Goal: Task Accomplishment & Management: Complete application form

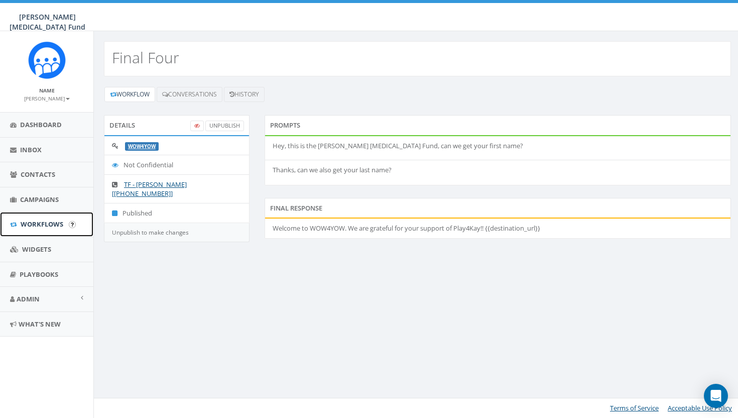
click at [45, 220] on span "Workflows" at bounding box center [42, 223] width 43 height 9
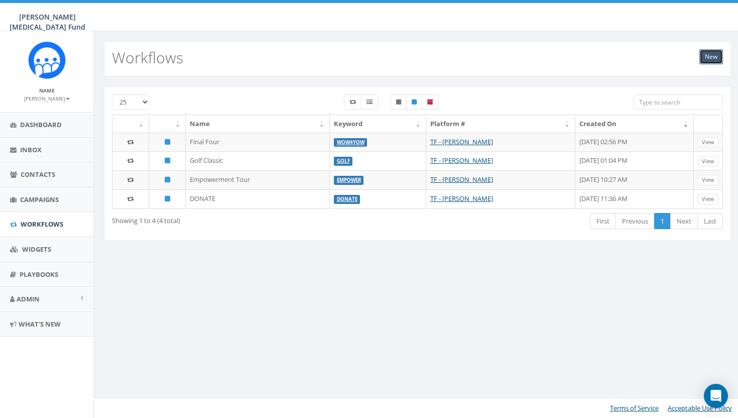
click at [709, 55] on link "New" at bounding box center [711, 56] width 24 height 15
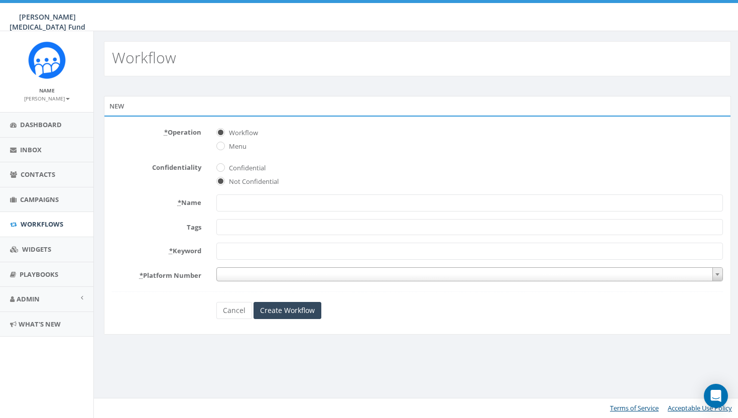
select select
type input "2"
type input "C"
type input "CRW_26"
click at [330, 228] on span at bounding box center [469, 227] width 507 height 16
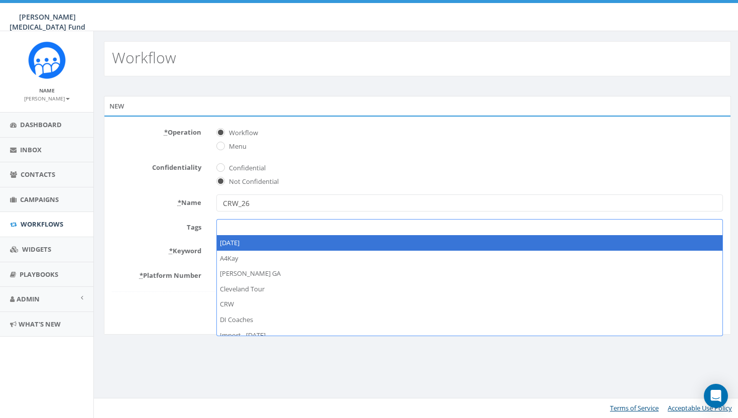
click at [225, 229] on span at bounding box center [469, 227] width 507 height 16
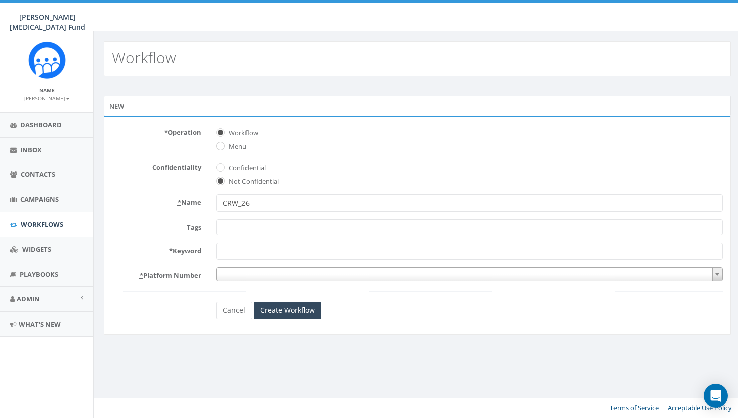
click at [230, 248] on input "* Keyword" at bounding box center [469, 250] width 507 height 17
type input "C"
click at [224, 246] on input "RUN/WALK" at bounding box center [469, 250] width 507 height 17
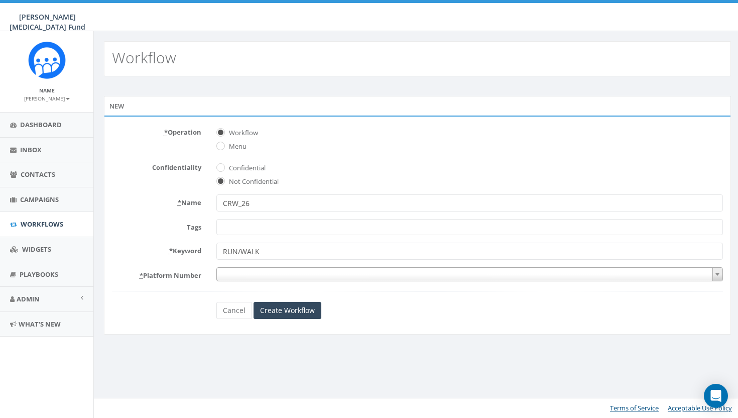
type input "RUN/WALK"
click at [222, 273] on span at bounding box center [469, 274] width 507 height 14
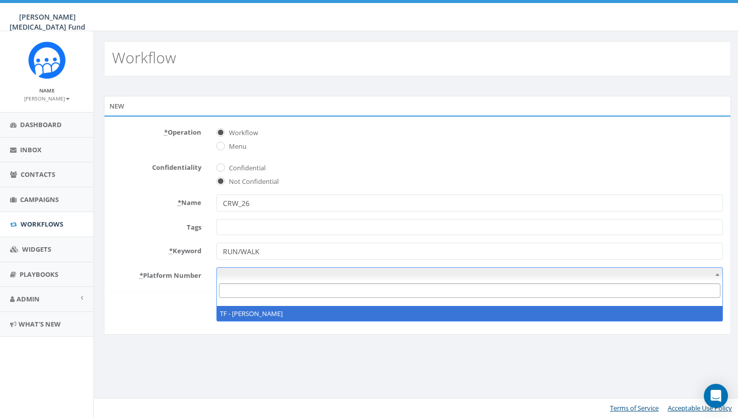
select select "6882889"
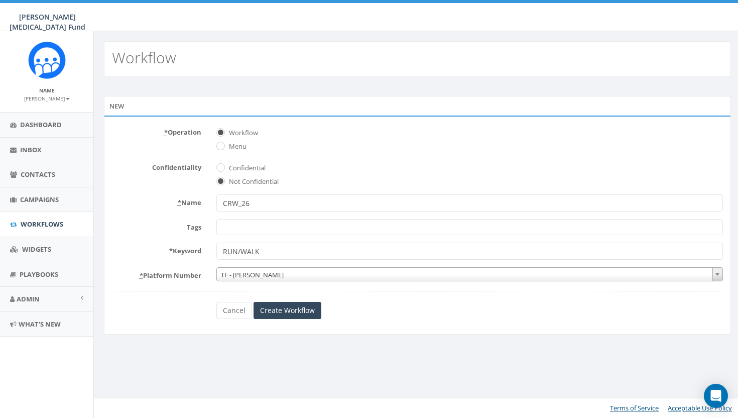
click at [241, 253] on input "RUN/WALK" at bounding box center [469, 250] width 507 height 17
click at [225, 251] on input "RUN/WALK" at bounding box center [469, 250] width 507 height 17
click at [222, 252] on input "RUN/WALK" at bounding box center [469, 250] width 507 height 17
type input "RUN/WALK"
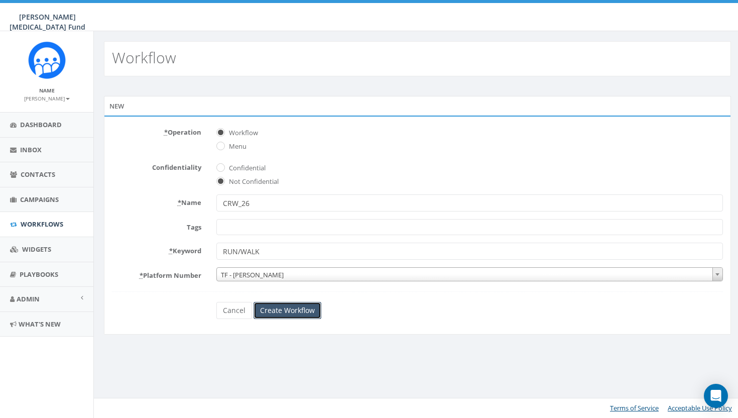
click at [270, 312] on input "Create Workflow" at bounding box center [288, 310] width 68 height 17
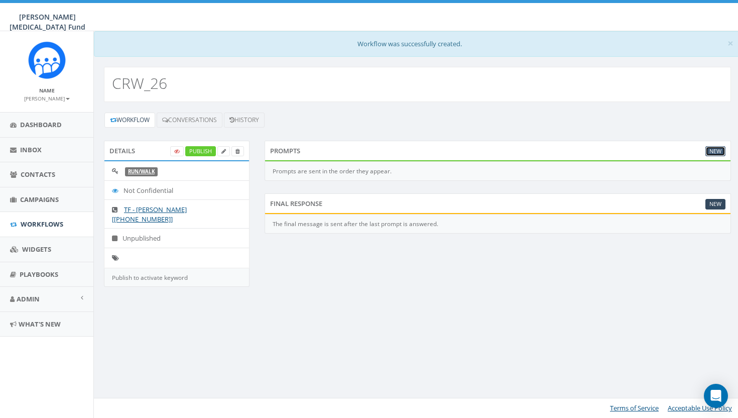
click at [708, 149] on link "New" at bounding box center [715, 151] width 20 height 11
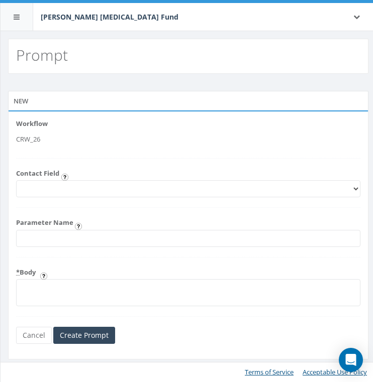
click at [99, 191] on select "First Name Last Name Email" at bounding box center [188, 188] width 344 height 17
click at [83, 266] on form "Workflow CRW_26 Contact Field First Name Last Name Email Parameter Name * Body …" at bounding box center [188, 231] width 344 height 225
click at [87, 233] on input "Parameter Name" at bounding box center [188, 238] width 344 height 17
click at [79, 260] on form "Workflow CRW_26 Contact Field First Name Last Name Email Parameter Name * Body …" at bounding box center [188, 231] width 344 height 225
click at [93, 185] on select "First Name Last Name Email" at bounding box center [188, 188] width 344 height 17
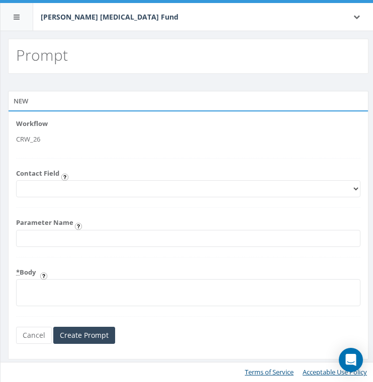
click at [73, 292] on textarea "* Body" at bounding box center [188, 292] width 344 height 27
click at [58, 291] on textarea "Hi there! This is the Kay Yow Cancer Fund" at bounding box center [188, 292] width 344 height 27
drag, startPoint x: 68, startPoint y: 288, endPoint x: 51, endPoint y: 289, distance: 17.1
click at [51, 289] on textarea "Hi there! This is the Kay Yow Cancer Fund" at bounding box center [188, 292] width 344 height 27
click at [153, 291] on textarea "Hi there, it's the Kay Yow Cancer Fund" at bounding box center [188, 292] width 344 height 27
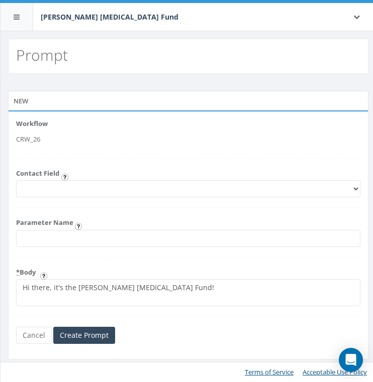
click at [29, 289] on textarea "Hi there, it's the Kay Yow Cancer Fund!" at bounding box center [188, 292] width 344 height 27
click at [165, 287] on textarea "Hey there, it's the Kay Yow Cancer Fund!" at bounding box center [188, 292] width 344 height 27
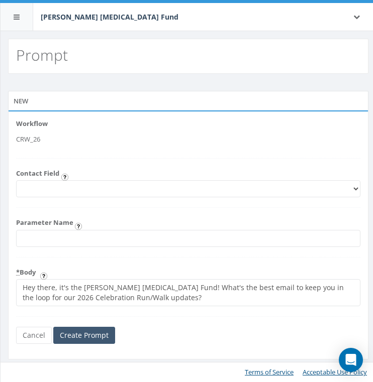
type textarea "Hey there, it's the [PERSON_NAME] [MEDICAL_DATA] Fund! What's the best email to…"
click at [94, 331] on input "Create Prompt" at bounding box center [84, 335] width 62 height 17
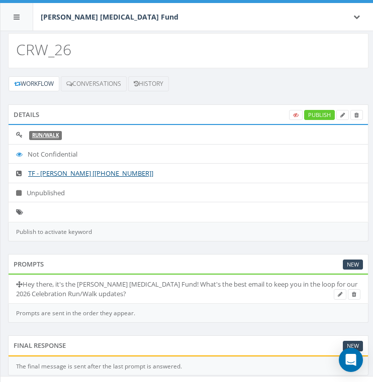
scroll to position [45, 0]
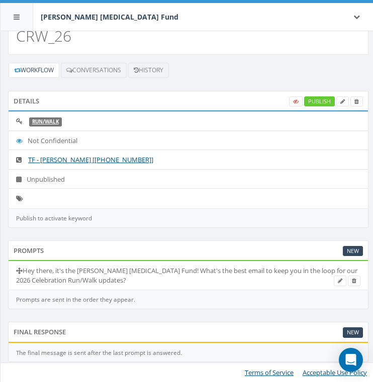
click at [189, 288] on li "Hey there, it's the [PERSON_NAME] [MEDICAL_DATA] Fund! What's the best email to…" at bounding box center [188, 275] width 359 height 29
click at [177, 282] on li "Hey there, it's the [PERSON_NAME] [MEDICAL_DATA] Fund! What's the best email to…" at bounding box center [188, 275] width 359 height 29
click at [177, 279] on li "Hey there, it's the [PERSON_NAME] [MEDICAL_DATA] Fund! What's the best email to…" at bounding box center [188, 275] width 359 height 29
click at [338, 280] on icon at bounding box center [339, 281] width 5 height 6
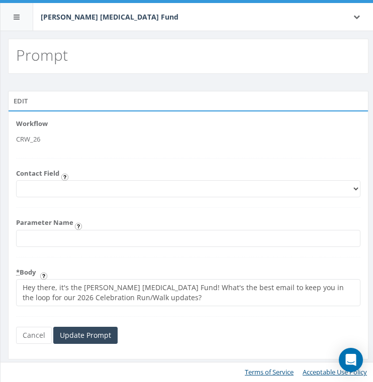
click at [216, 293] on textarea "Hey there, it's the [PERSON_NAME] [MEDICAL_DATA] Fund! What's the best email to…" at bounding box center [188, 292] width 344 height 27
click at [73, 341] on input "Update Prompt" at bounding box center [85, 335] width 64 height 17
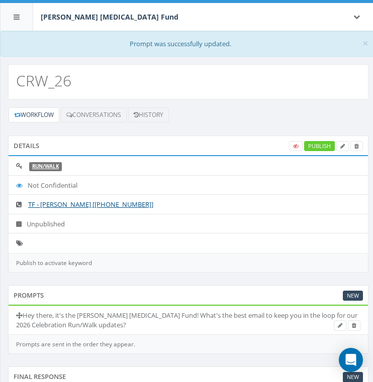
scroll to position [45, 0]
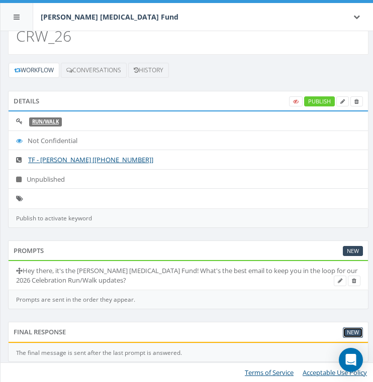
click at [352, 331] on link "New" at bounding box center [352, 332] width 20 height 11
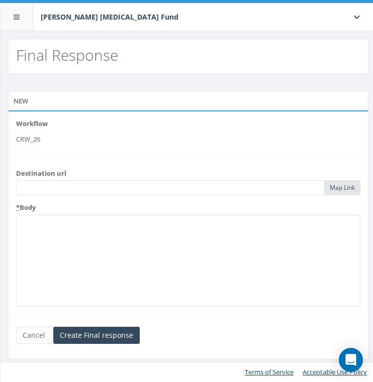
click at [184, 188] on input "text" at bounding box center [170, 187] width 308 height 15
click at [172, 244] on textarea "* Body" at bounding box center [188, 260] width 344 height 91
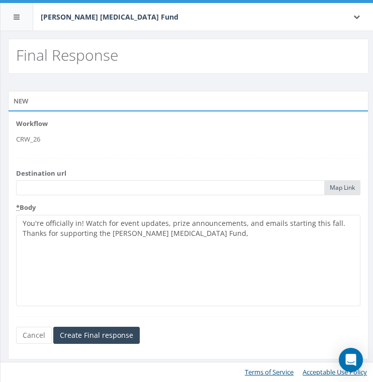
drag, startPoint x: 107, startPoint y: 233, endPoint x: 22, endPoint y: 233, distance: 84.8
click at [22, 233] on textarea "You're officially in! Watch for event updates, prize announcements, and emails …" at bounding box center [188, 260] width 344 height 91
click at [47, 235] on textarea "You're officially in! Watch for event updates, prize announcements, and emails …" at bounding box center [188, 260] width 344 height 91
click at [193, 233] on textarea "You're officially in! Watch for event updates, prize announcements, and emails …" at bounding box center [188, 260] width 344 height 91
click at [338, 227] on textarea "You're officially in! Watch for event updates, prize announcements, and emails …" at bounding box center [188, 260] width 344 height 91
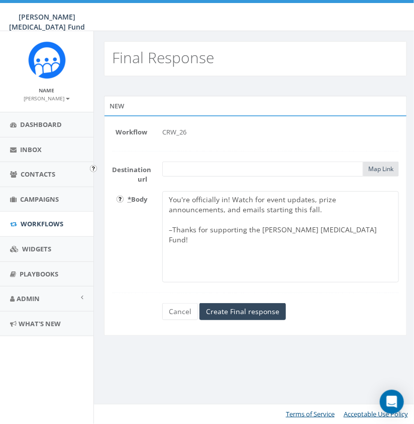
click at [198, 239] on textarea "You're officially in! Watch for event updates, prize announcements, and emails …" at bounding box center [280, 236] width 236 height 91
click at [329, 230] on textarea "You're officially in! Watch for event updates, prize announcements, and emails …" at bounding box center [280, 236] width 236 height 91
click at [336, 251] on textarea "You're officially in! Watch for event updates, prize announcements, and emails …" at bounding box center [280, 236] width 236 height 91
type textarea "You're officially in! Watch for event updates, prize announcements, and emails …"
click at [255, 309] on input "Create Final response" at bounding box center [242, 311] width 86 height 17
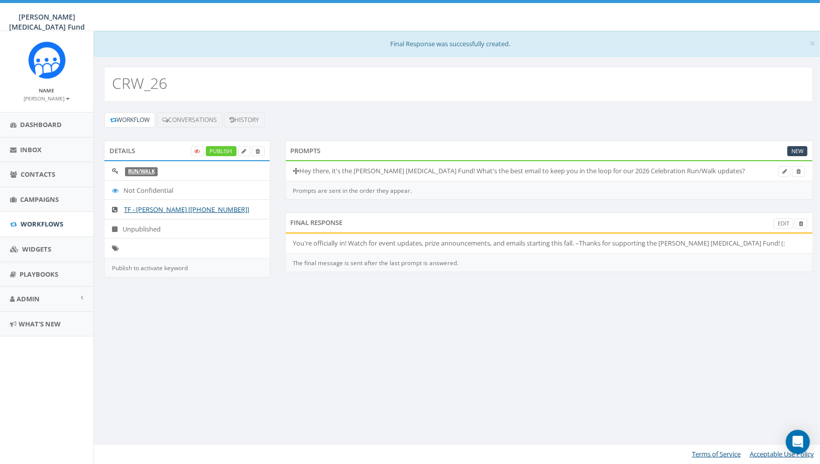
click at [137, 251] on li at bounding box center [186, 248] width 165 height 20
click at [133, 247] on li at bounding box center [186, 248] width 165 height 20
click at [243, 150] on icon at bounding box center [244, 152] width 5 height 6
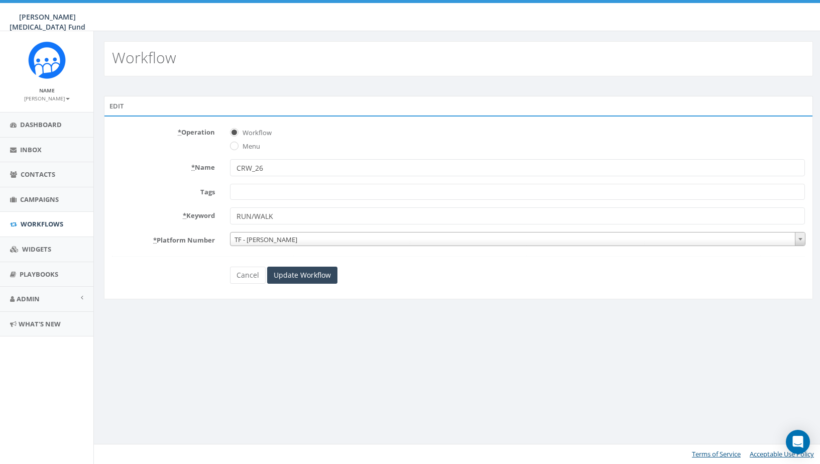
select select
click at [267, 193] on span at bounding box center [517, 192] width 575 height 16
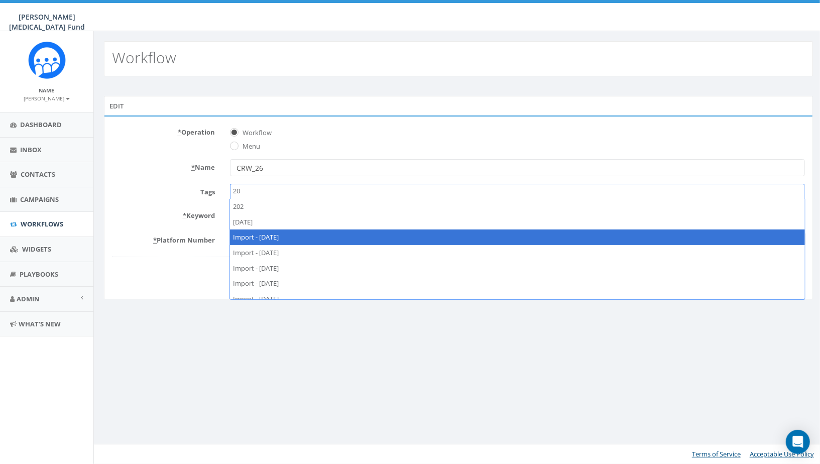
type textarea "2"
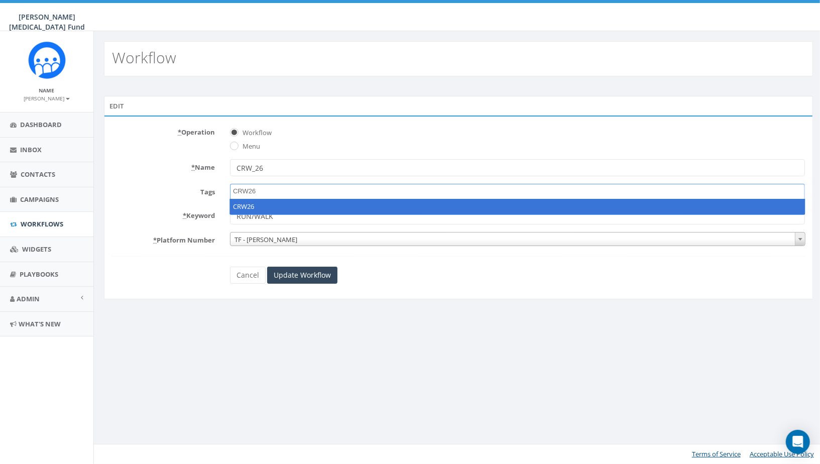
type textarea "CRW26"
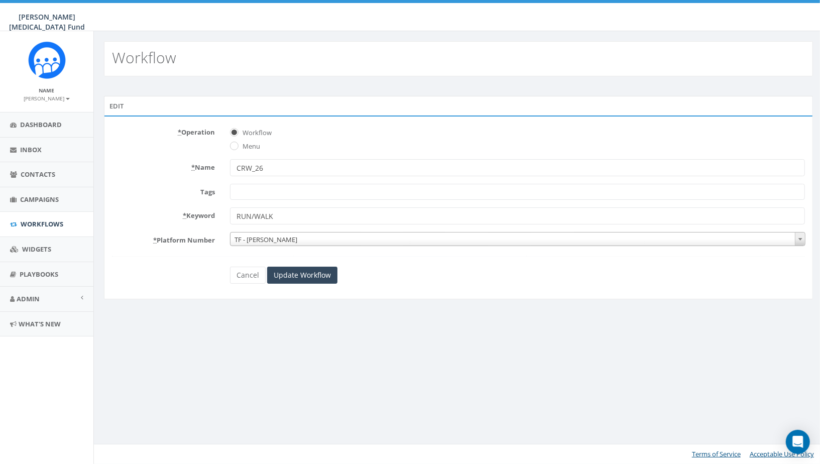
click at [249, 334] on div "Workflow Edit * Operation Workflow Menu * Name CRW_26 Tags 2025/05/07 A4Kay BAL…" at bounding box center [457, 247] width 729 height 433
click at [254, 203] on form "* Operation Workflow Menu * Name CRW_26 Tags 2025/05/07 A4Kay BALDWIN GA Clevel…" at bounding box center [458, 204] width 693 height 160
click at [253, 193] on span at bounding box center [517, 192] width 575 height 16
click at [179, 193] on label "Tags" at bounding box center [163, 190] width 118 height 13
click at [230, 184] on select "2025/05/07 A4Kay BALDWIN GA Cleveland Tour CRW DI Coaches Import - 01/29/2025 I…" at bounding box center [230, 184] width 1 height 1
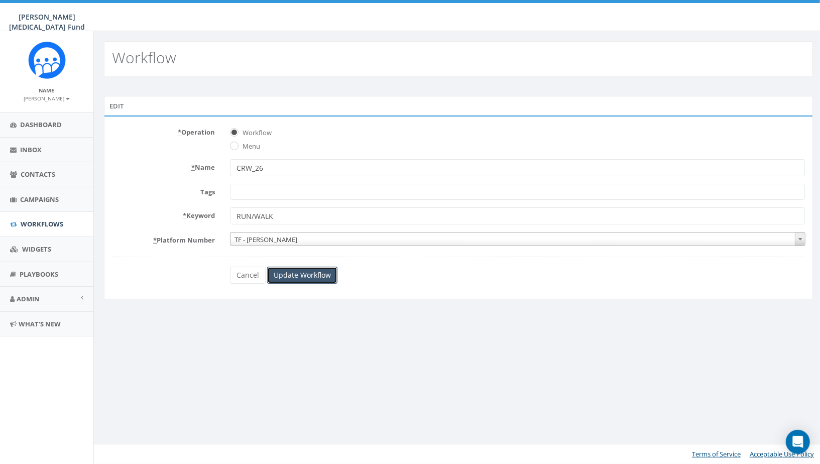
click at [293, 276] on input "Update Workflow" at bounding box center [302, 275] width 70 height 17
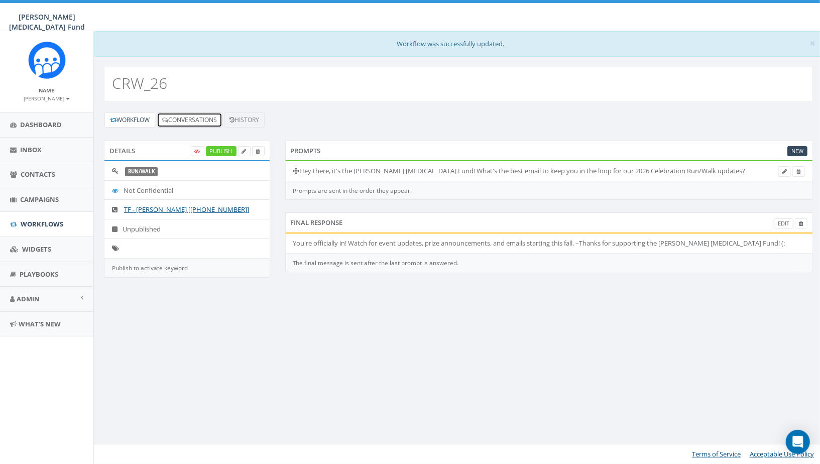
click at [194, 117] on link "Conversations" at bounding box center [190, 119] width 66 height 15
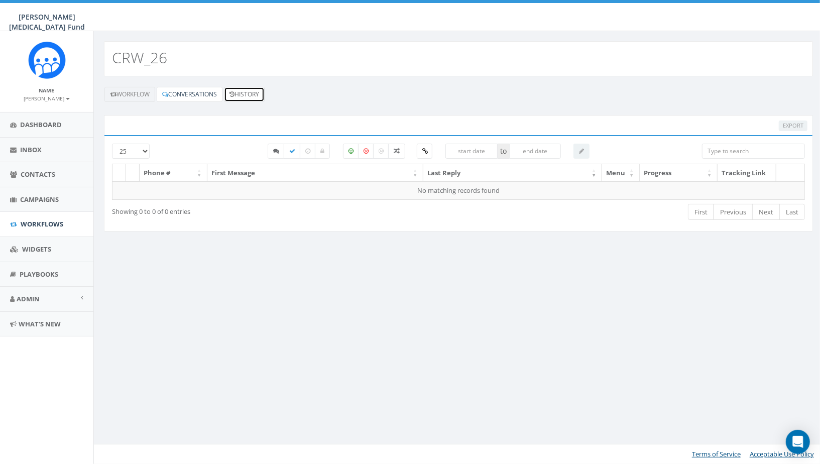
click at [244, 89] on link "History" at bounding box center [244, 94] width 41 height 15
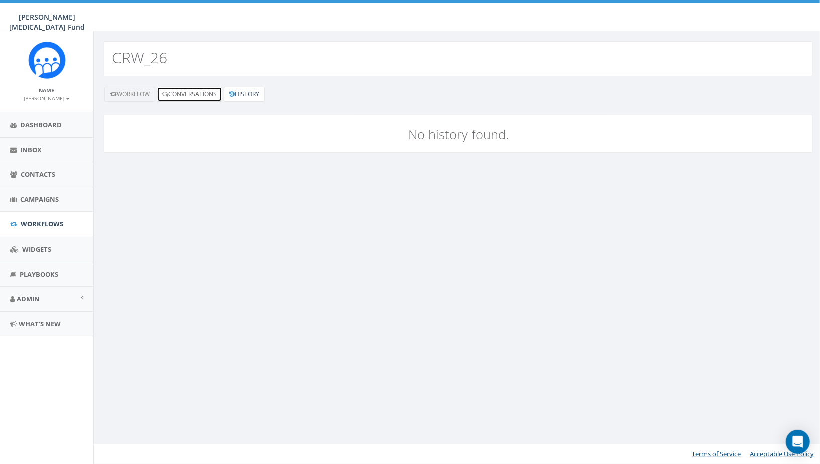
click at [190, 96] on link "Conversations" at bounding box center [190, 94] width 66 height 15
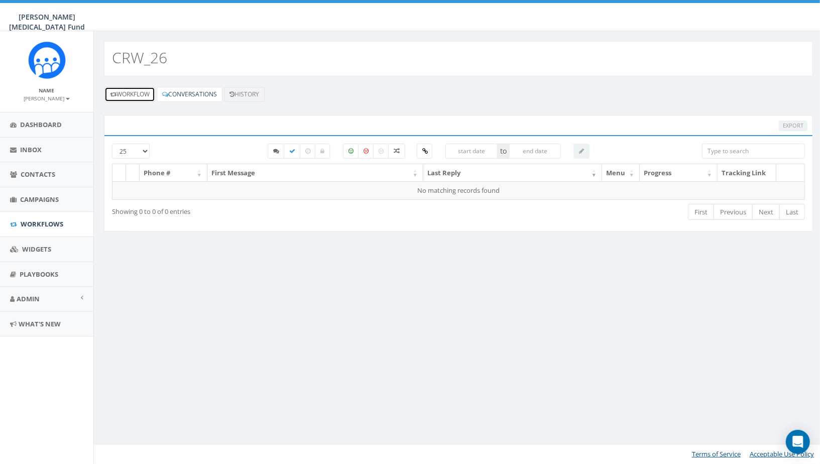
click at [128, 94] on link "Workflow" at bounding box center [129, 94] width 51 height 15
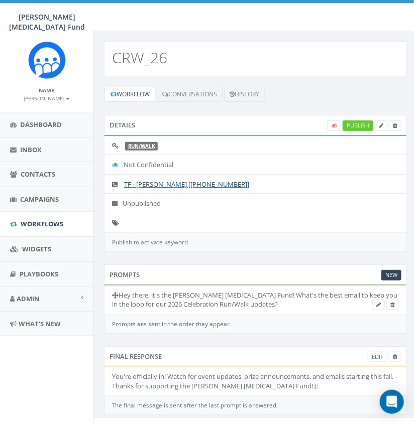
scroll to position [9, 0]
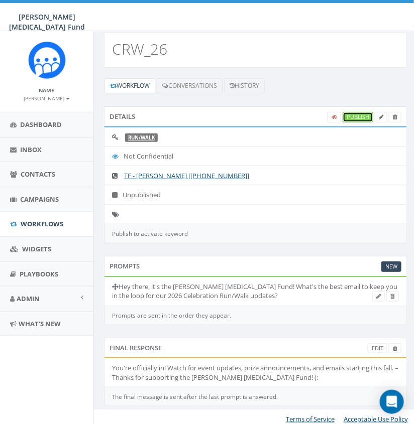
click at [357, 115] on link "Publish" at bounding box center [357, 117] width 31 height 11
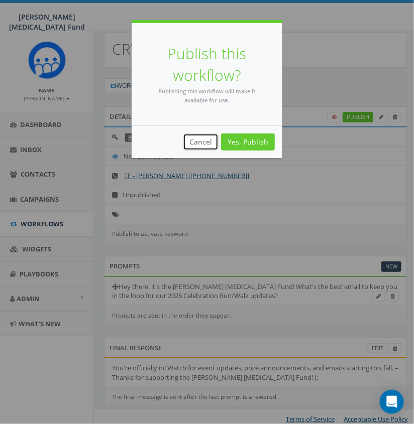
click at [199, 140] on button "Cancel" at bounding box center [201, 142] width 36 height 17
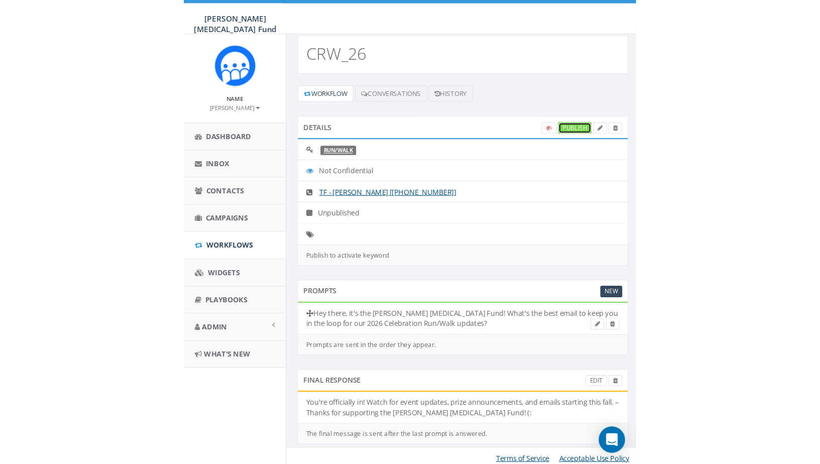
scroll to position [0, 0]
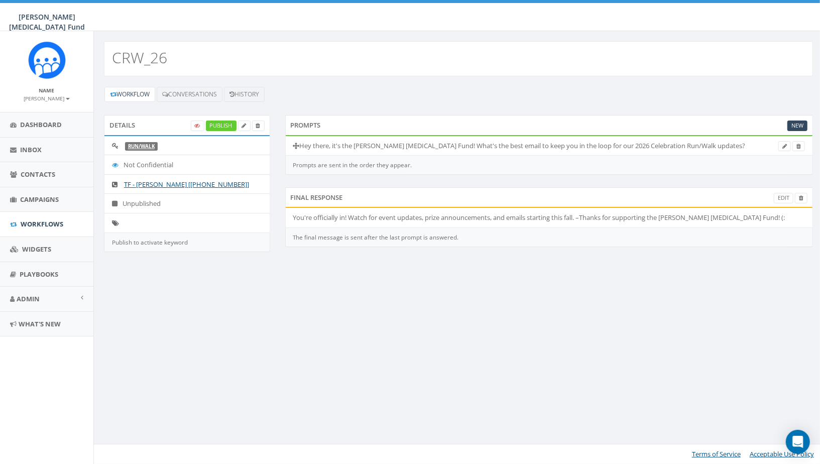
click at [430, 287] on div "CRW_26 Workflow Conversations History Details Publish RUN/WALK Not Confidential…" at bounding box center [457, 247] width 729 height 433
click at [221, 125] on link "Publish" at bounding box center [221, 125] width 31 height 11
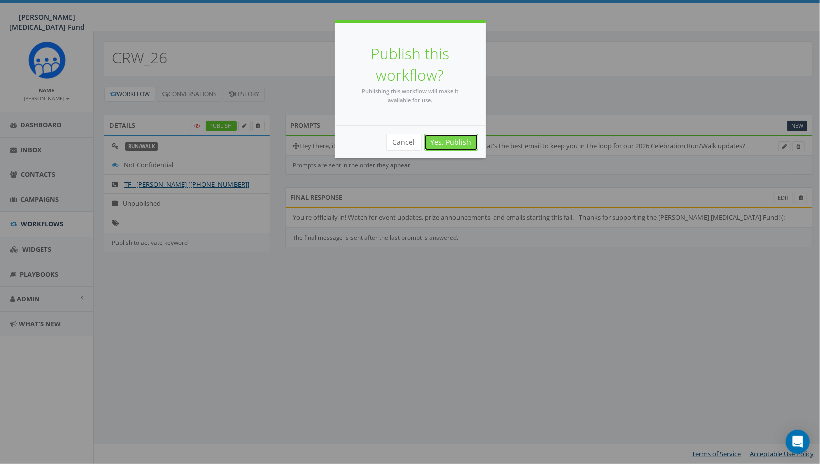
click at [448, 136] on link "Yes, Publish" at bounding box center [451, 142] width 54 height 17
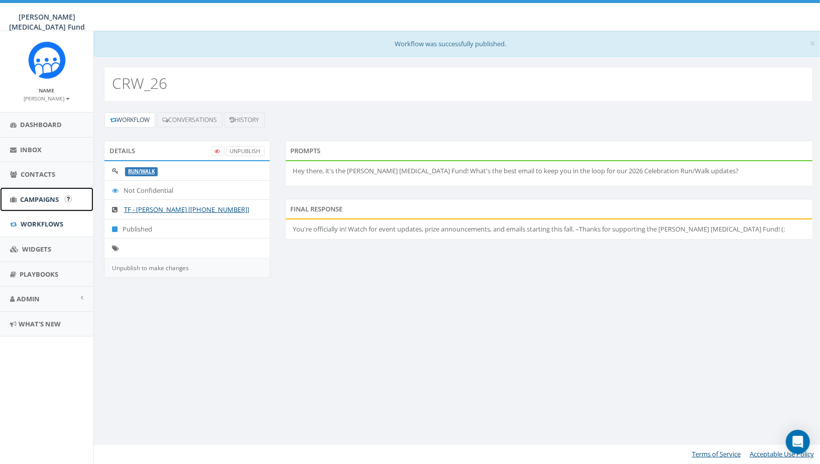
click at [35, 199] on span "Campaigns" at bounding box center [39, 199] width 39 height 9
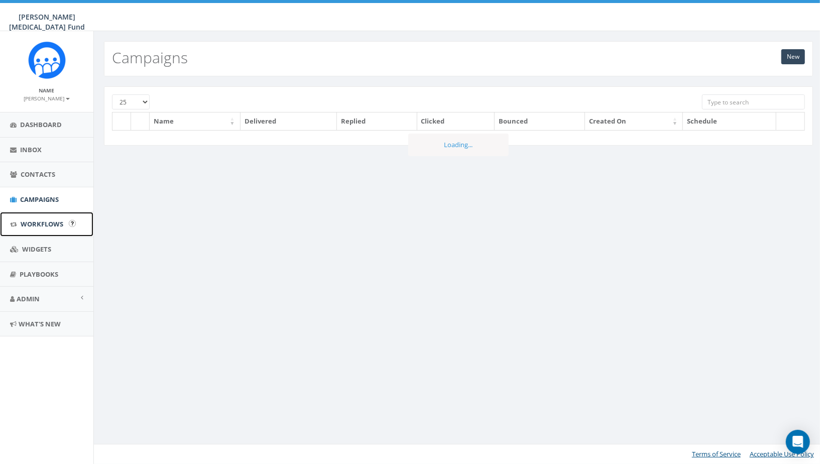
click at [42, 223] on span "Workflows" at bounding box center [42, 223] width 43 height 9
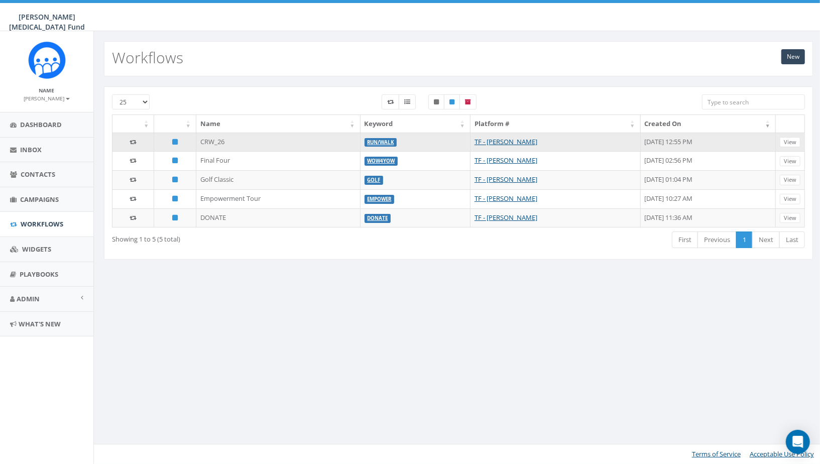
click at [257, 140] on td "CRW_26" at bounding box center [278, 142] width 164 height 19
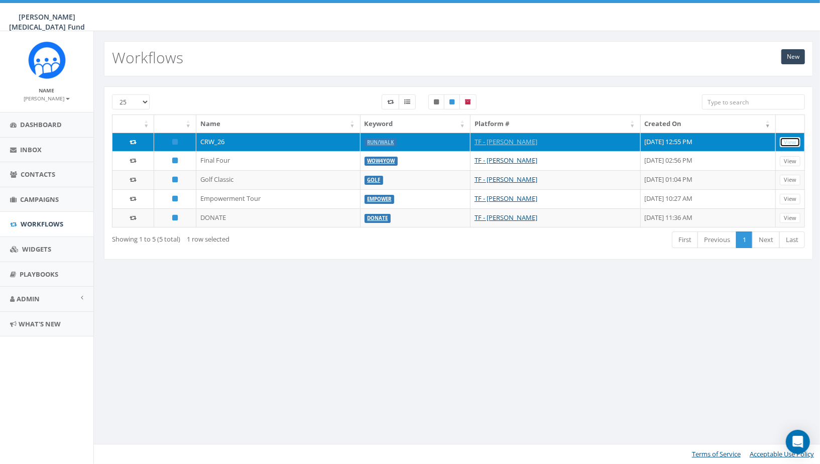
click at [789, 138] on link "View" at bounding box center [790, 142] width 21 height 11
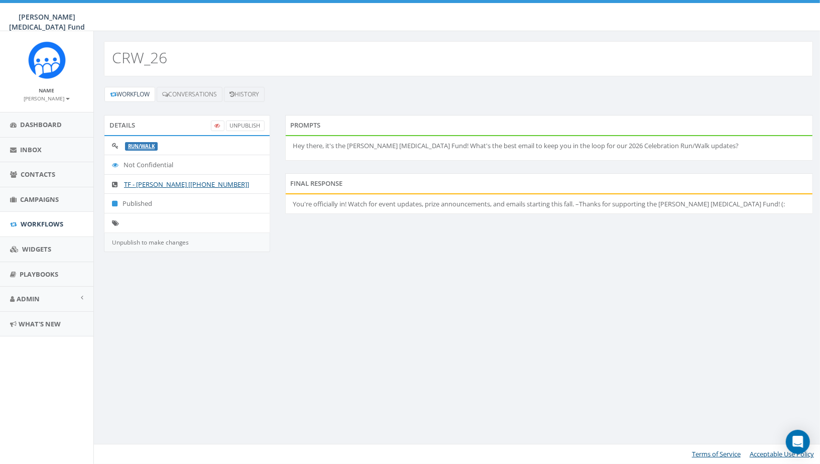
click at [679, 143] on p "Hey there, it's the [PERSON_NAME] [MEDICAL_DATA] Fund! What's the best email to…" at bounding box center [549, 146] width 512 height 10
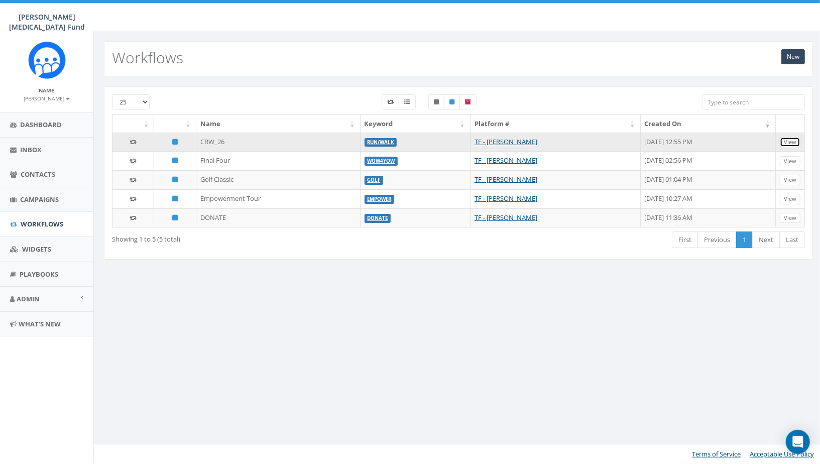
click at [792, 141] on link "View" at bounding box center [790, 142] width 21 height 11
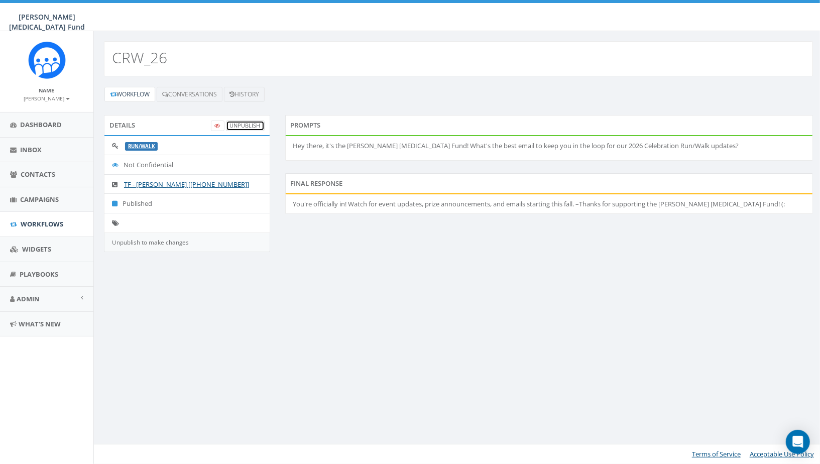
click at [248, 123] on link "UnPublish" at bounding box center [245, 125] width 39 height 11
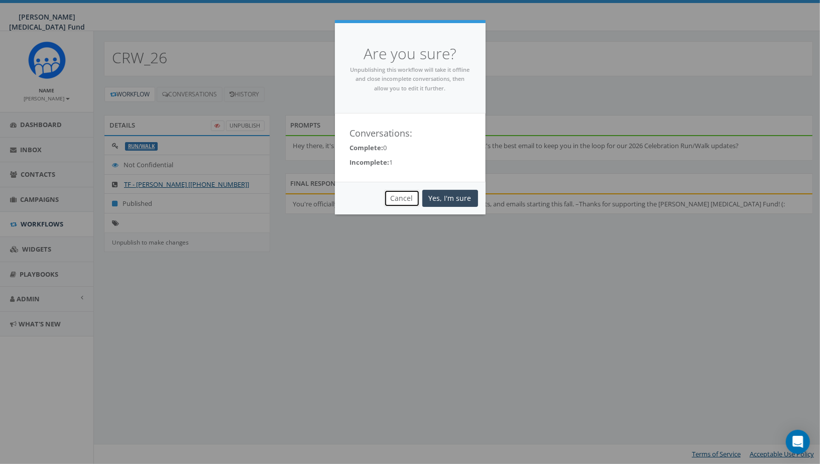
click at [407, 202] on button "Cancel" at bounding box center [402, 198] width 36 height 17
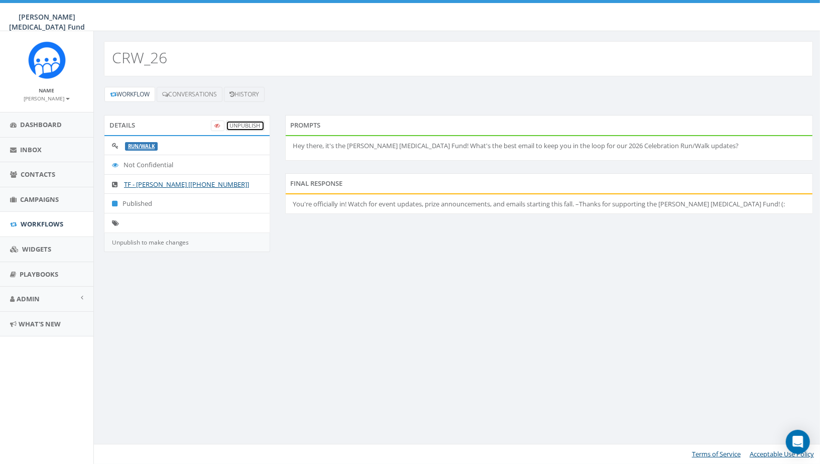
click at [244, 122] on link "UnPublish" at bounding box center [245, 125] width 39 height 11
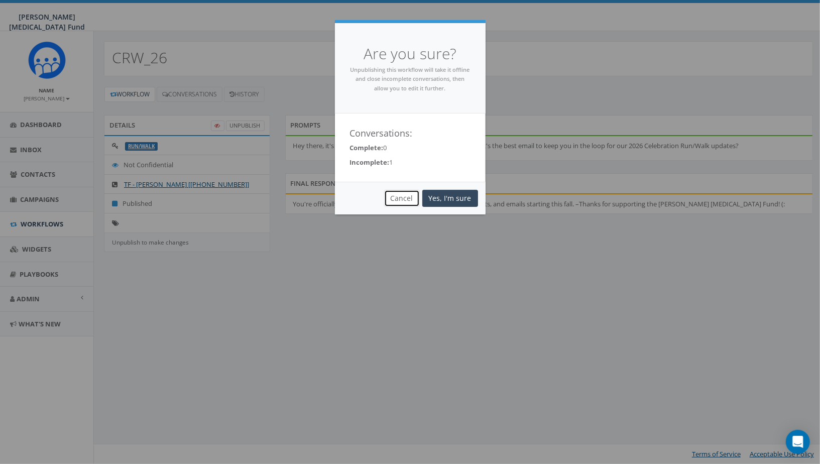
click at [400, 201] on button "Cancel" at bounding box center [402, 198] width 36 height 17
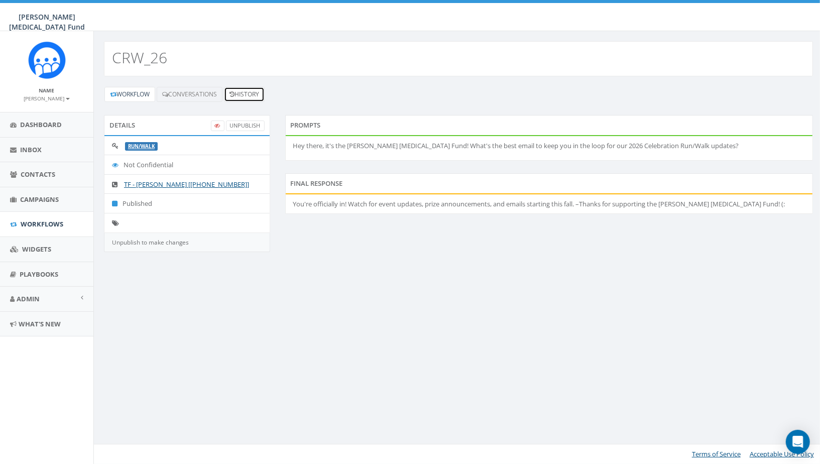
click at [243, 92] on link "History" at bounding box center [244, 94] width 41 height 15
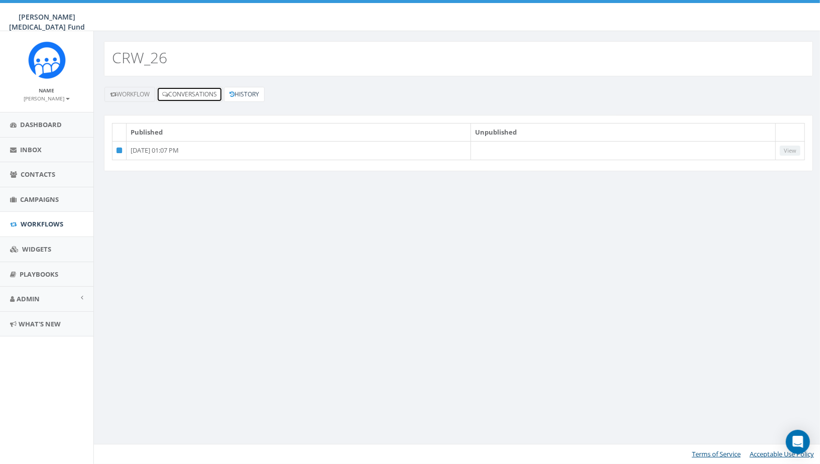
click at [221, 95] on link "Conversations" at bounding box center [190, 94] width 66 height 15
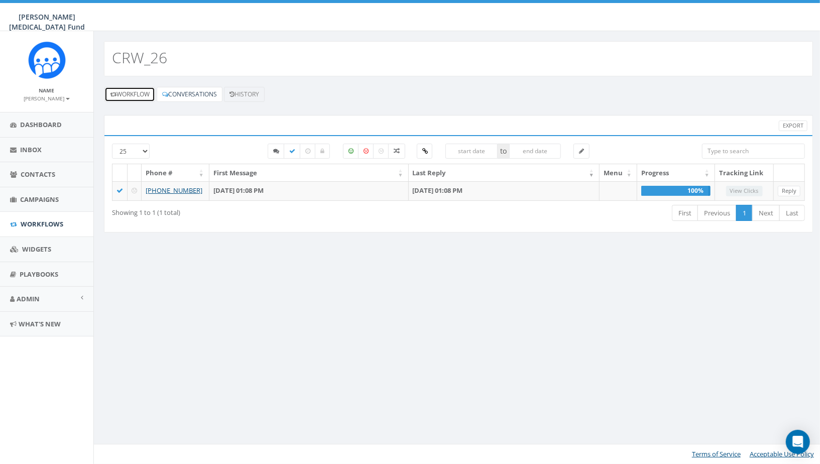
click at [134, 92] on link "Workflow" at bounding box center [129, 94] width 51 height 15
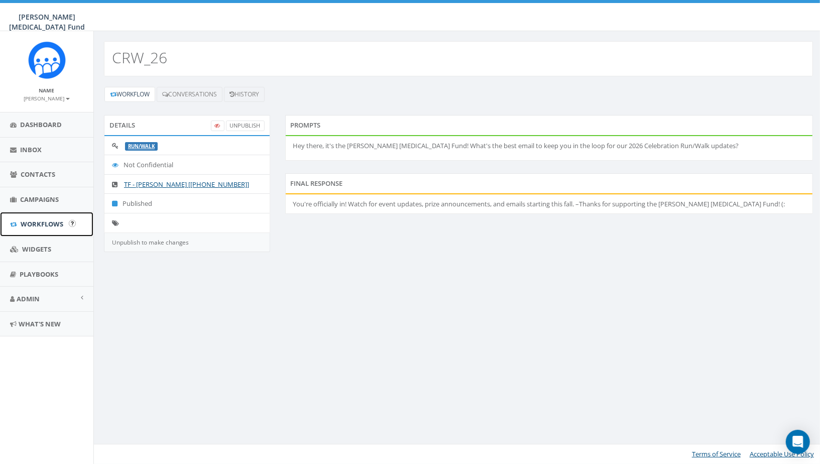
click at [53, 227] on span "Workflows" at bounding box center [42, 223] width 43 height 9
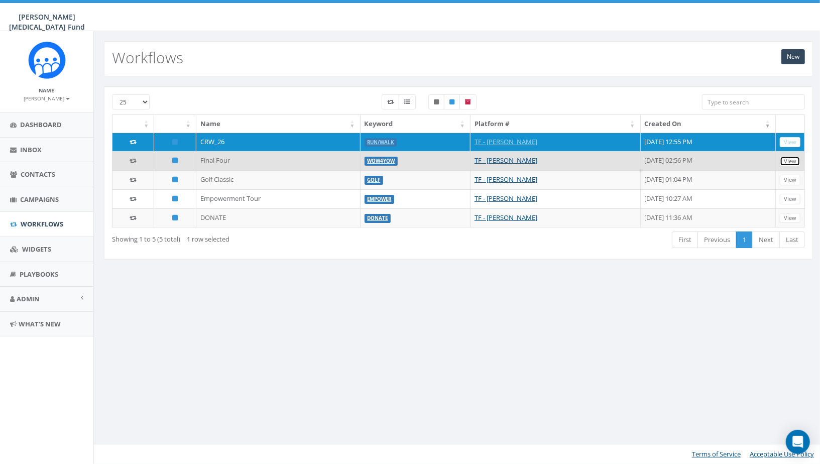
click at [789, 157] on link "View" at bounding box center [790, 161] width 21 height 11
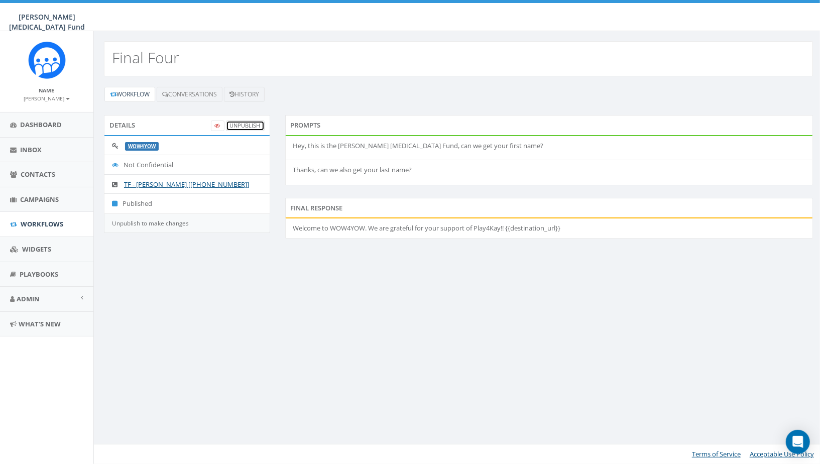
click at [246, 125] on link "UnPublish" at bounding box center [245, 125] width 39 height 11
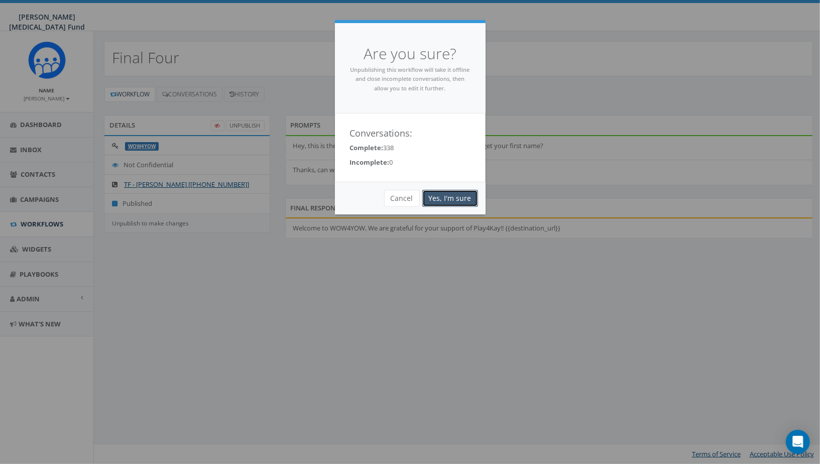
click at [446, 198] on link "Yes, I'm sure" at bounding box center [450, 198] width 56 height 17
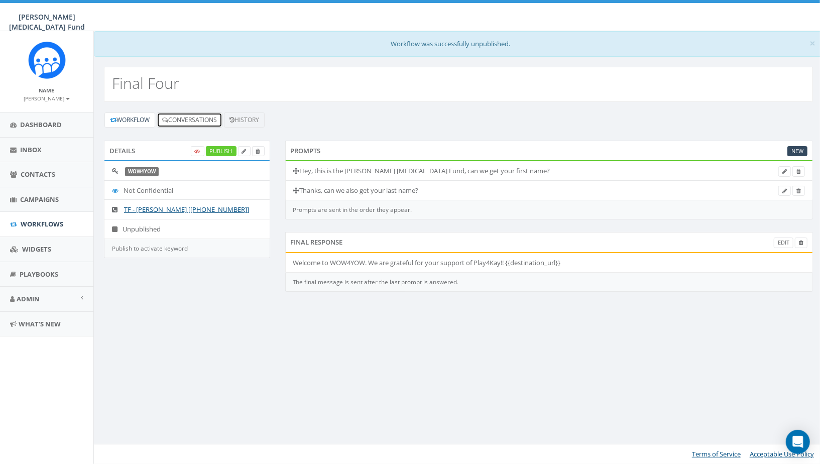
click at [215, 122] on link "Conversations" at bounding box center [190, 119] width 66 height 15
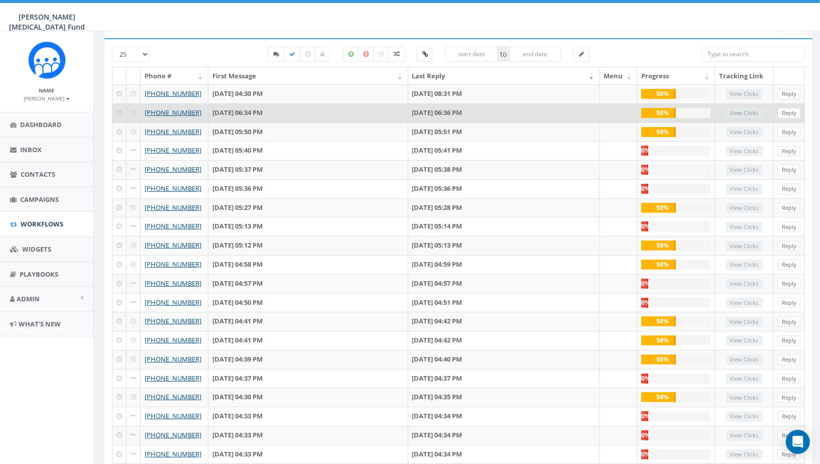
scroll to position [229, 0]
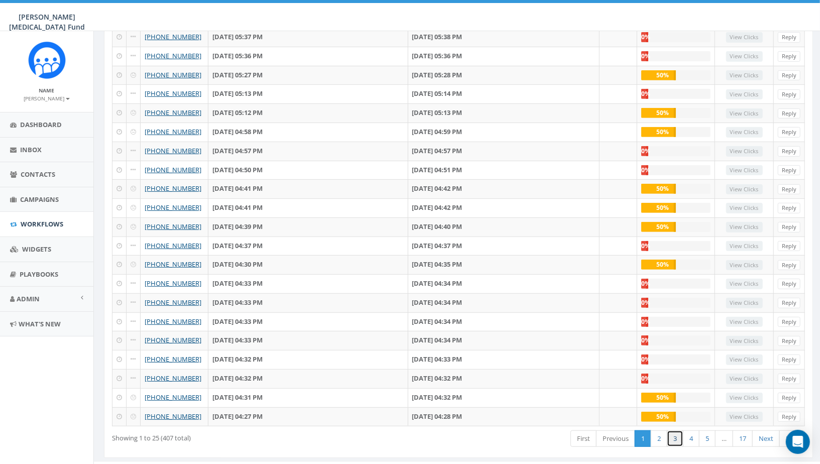
click at [676, 430] on link "3" at bounding box center [675, 438] width 17 height 17
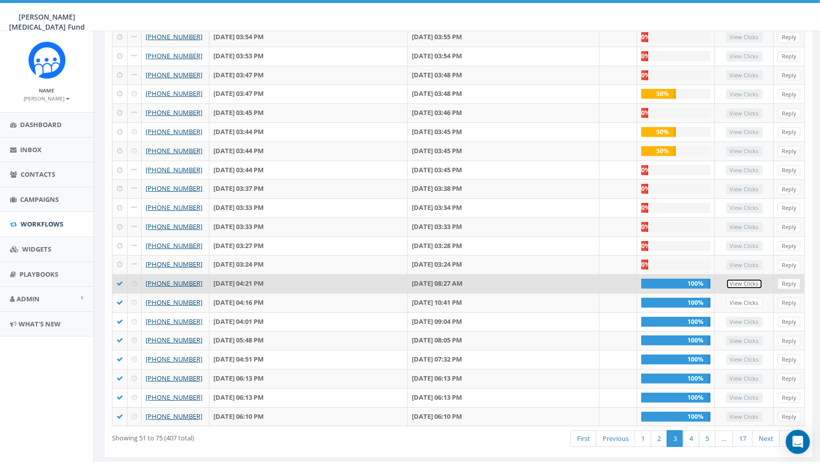
click at [752, 279] on link "View Clicks" at bounding box center [744, 284] width 37 height 11
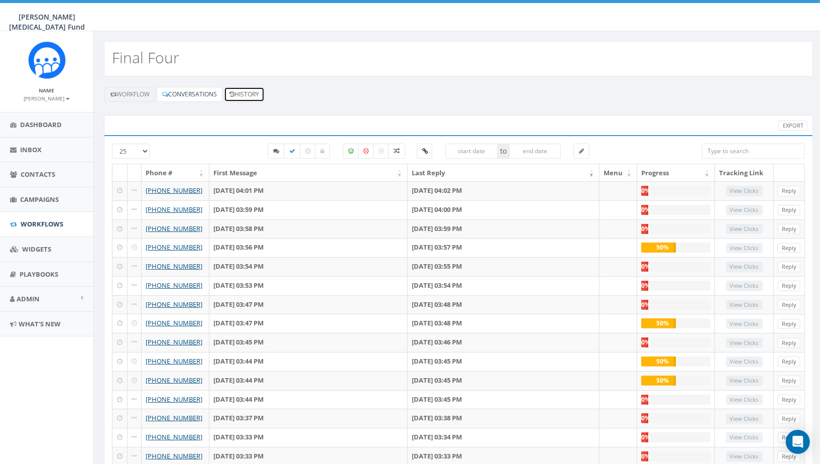
click at [241, 94] on link "History" at bounding box center [244, 94] width 41 height 15
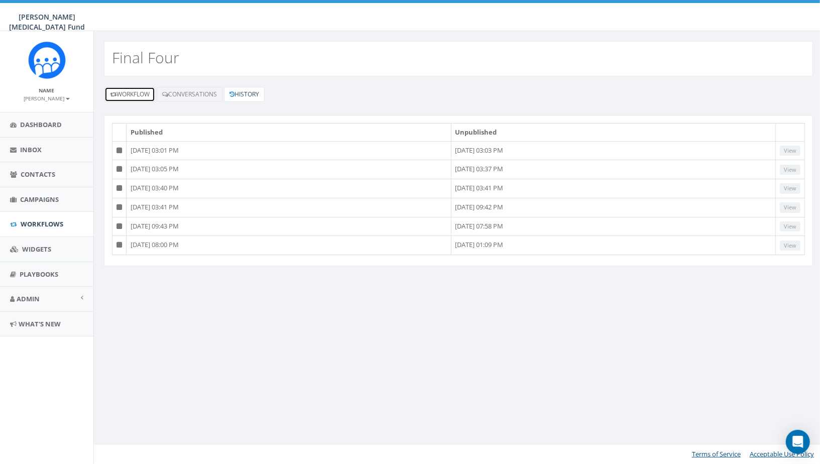
click at [133, 96] on link "Workflow" at bounding box center [129, 94] width 51 height 15
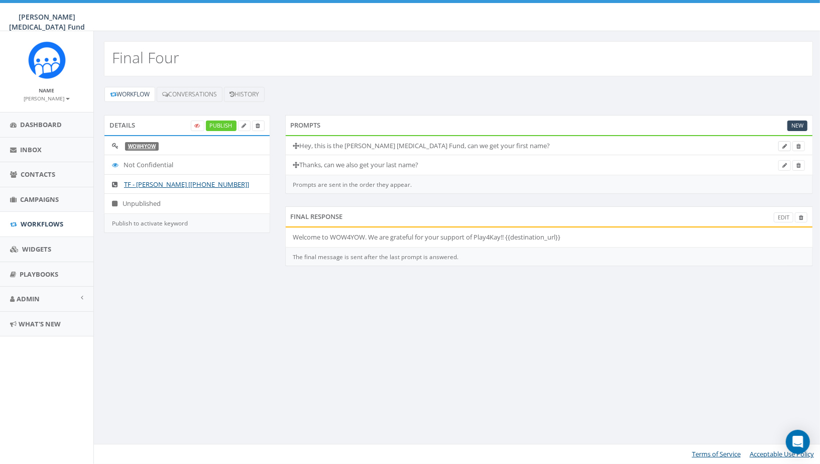
click at [786, 148] on link at bounding box center [784, 146] width 13 height 11
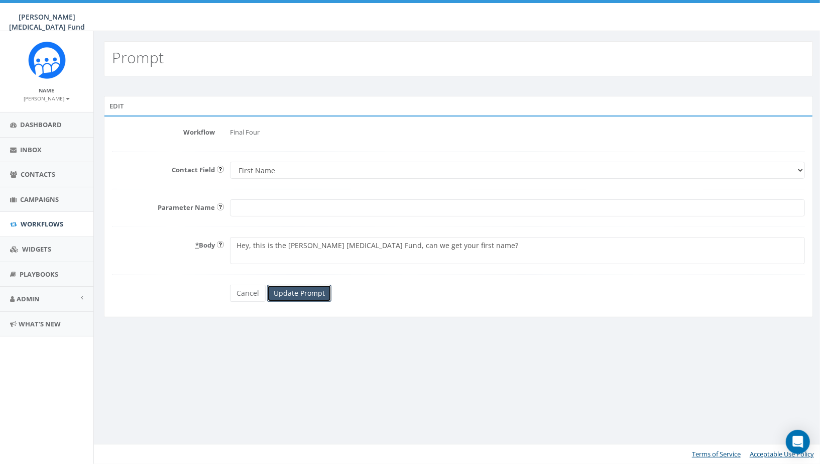
click at [292, 295] on input "Update Prompt" at bounding box center [299, 293] width 64 height 17
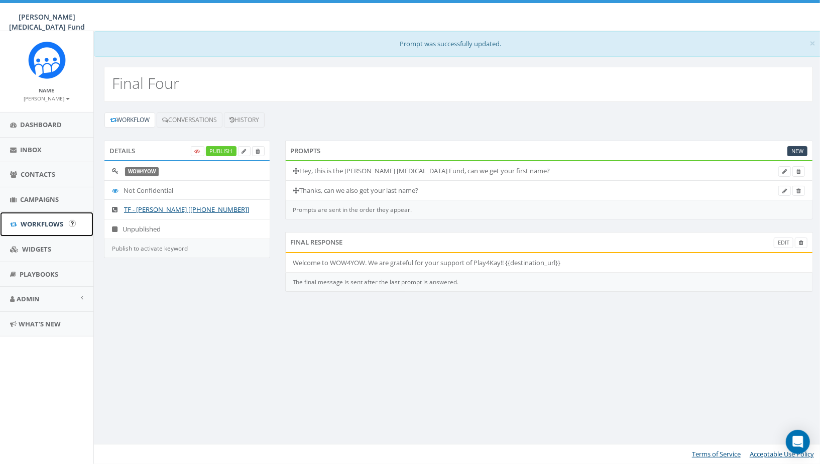
click at [60, 222] on span "Workflows" at bounding box center [42, 223] width 43 height 9
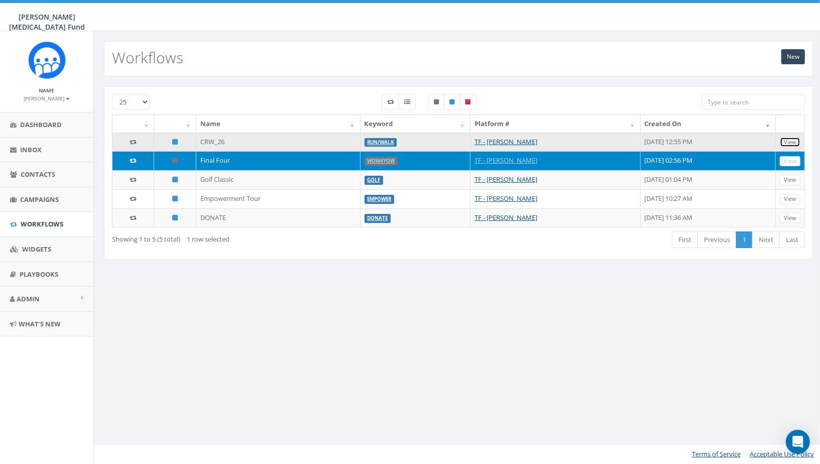
click at [789, 140] on link "View" at bounding box center [790, 142] width 21 height 11
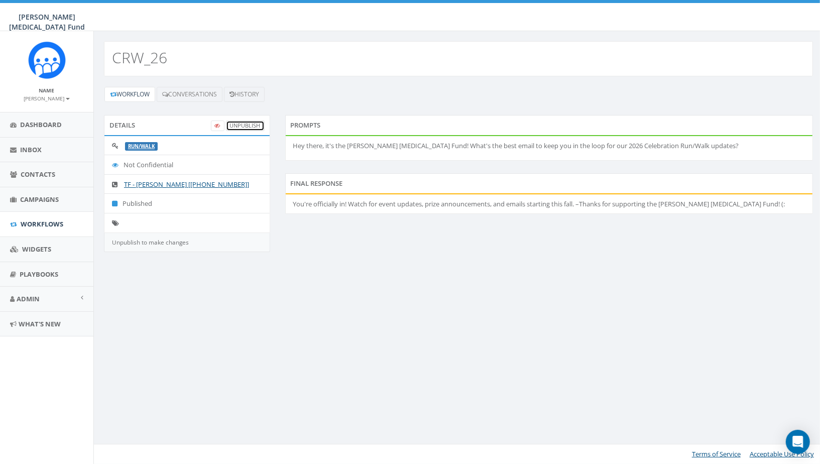
click at [236, 122] on link "UnPublish" at bounding box center [245, 125] width 39 height 11
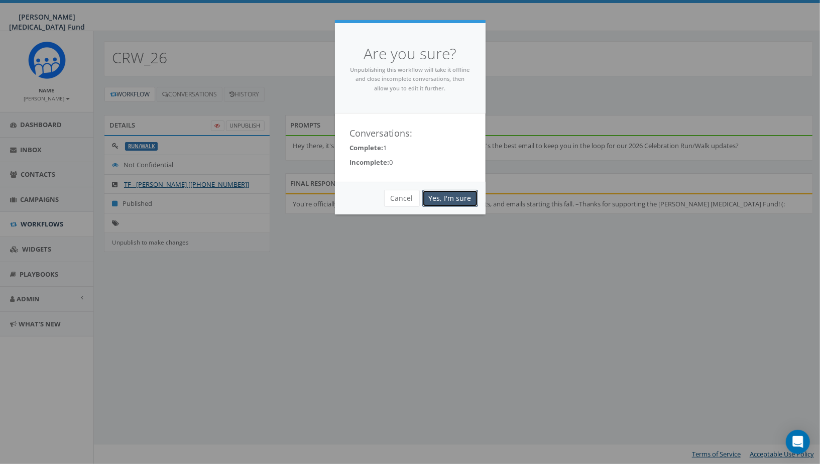
click at [447, 199] on link "Yes, I'm sure" at bounding box center [450, 198] width 56 height 17
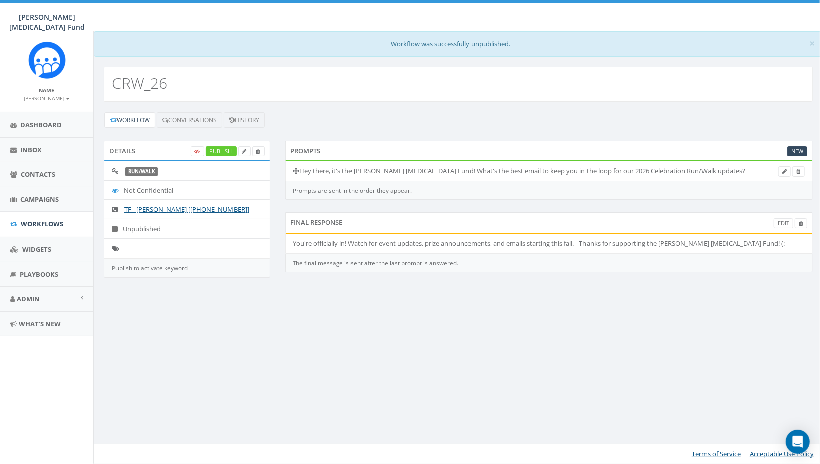
click at [779, 171] on li "Hey there, it's the [PERSON_NAME] [MEDICAL_DATA] Fund! What's the best email to…" at bounding box center [549, 171] width 527 height 20
click at [784, 170] on icon at bounding box center [784, 172] width 5 height 6
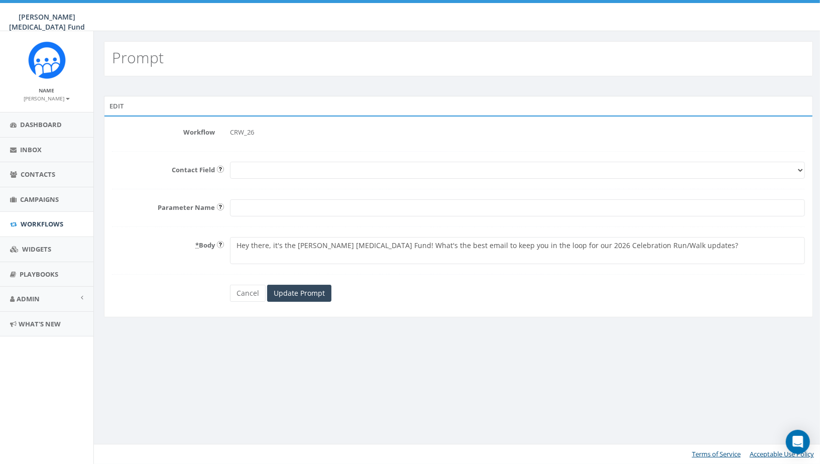
click at [356, 173] on select "First Name Last Name Email" at bounding box center [517, 170] width 575 height 17
select select "Email"
click at [292, 213] on input "Parameter Name" at bounding box center [517, 207] width 575 height 17
click at [267, 245] on textarea "Hey there, it's the Kay Yow Cancer Fund! What's the best email to keep you in t…" at bounding box center [517, 250] width 575 height 27
click at [268, 249] on textarea "Hey there, it's the Kay Yow Cancer Fund! What's the best email to keep you in t…" at bounding box center [517, 250] width 575 height 27
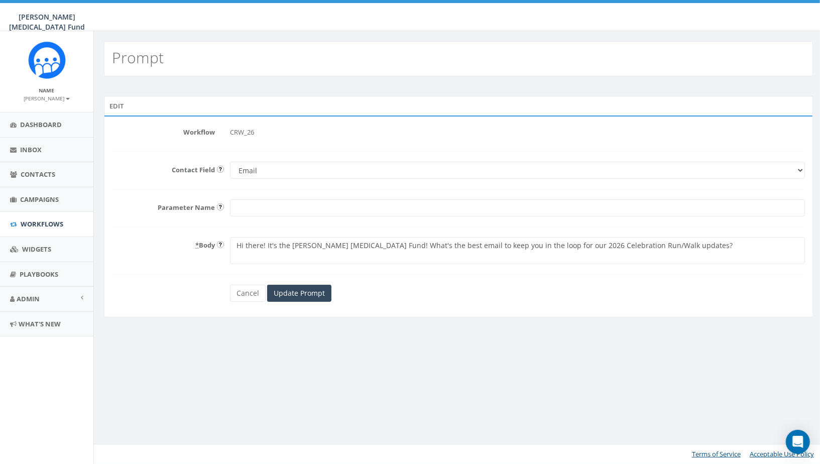
click at [369, 246] on textarea "Hey there, it's the Kay Yow Cancer Fund! What's the best email to keep you in t…" at bounding box center [517, 250] width 575 height 27
drag, startPoint x: 385, startPoint y: 244, endPoint x: 732, endPoint y: 275, distance: 348.3
click at [732, 275] on form "Workflow CRW_26 Contact Field First Name Last Name Email Parameter Name * Body …" at bounding box center [458, 213] width 693 height 178
type textarea "Hi there! It's the Kay Yow Cancer Fund, what's a good email for our 2026 Celebr…"
click at [305, 295] on input "Update Prompt" at bounding box center [299, 293] width 64 height 17
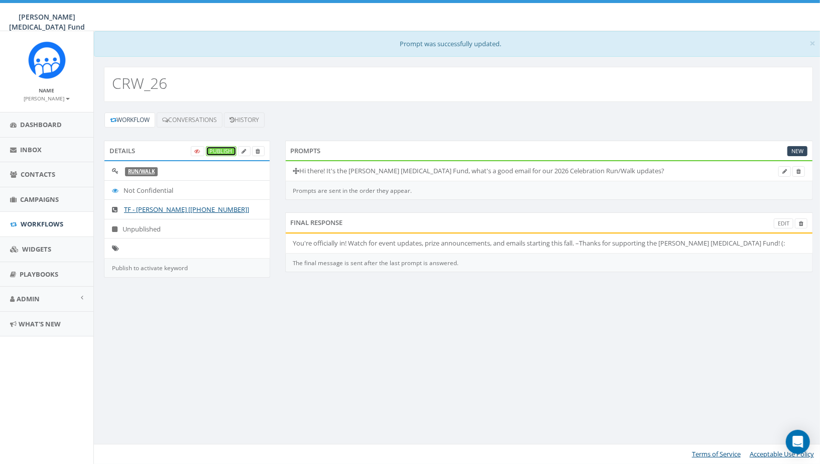
click at [222, 148] on link "Publish" at bounding box center [221, 151] width 31 height 11
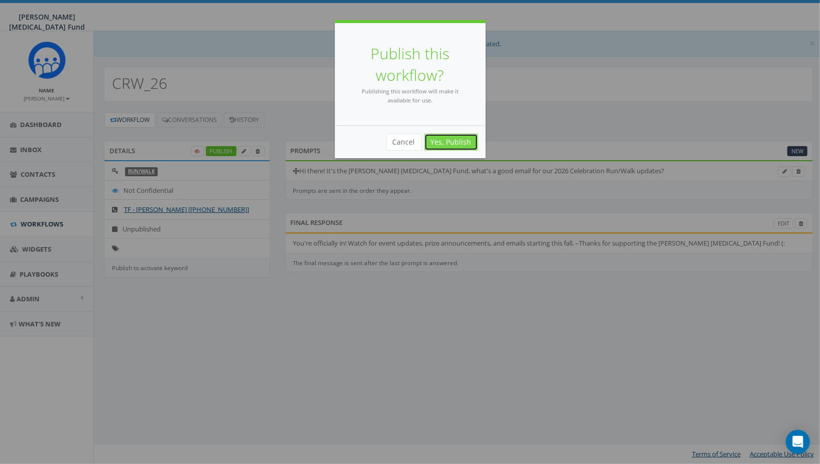
click at [464, 139] on link "Yes, Publish" at bounding box center [451, 142] width 54 height 17
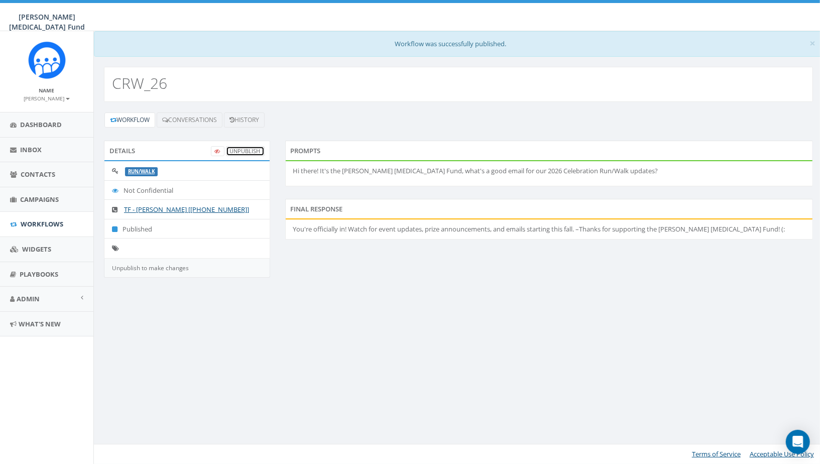
click at [232, 149] on link "UnPublish" at bounding box center [245, 151] width 39 height 11
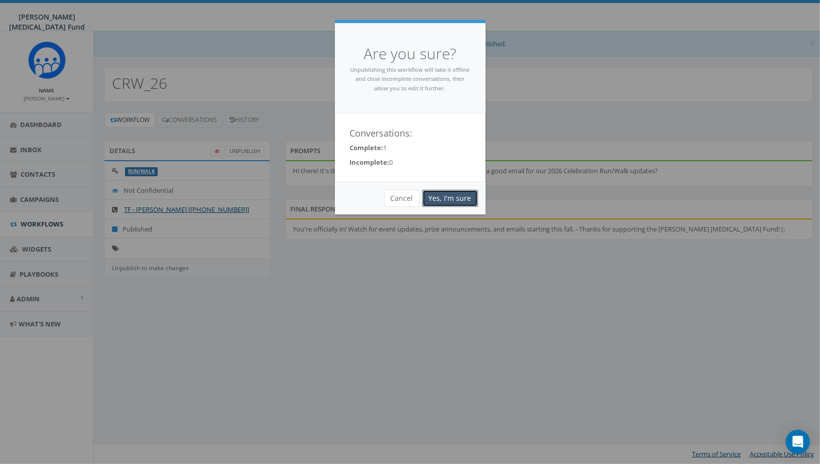
click at [451, 195] on link "Yes, I'm sure" at bounding box center [450, 198] width 56 height 17
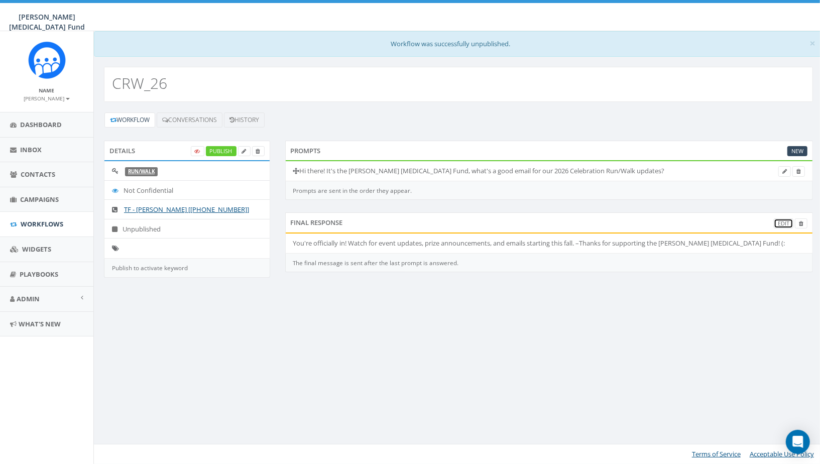
click at [780, 221] on link "Edit" at bounding box center [784, 223] width 20 height 11
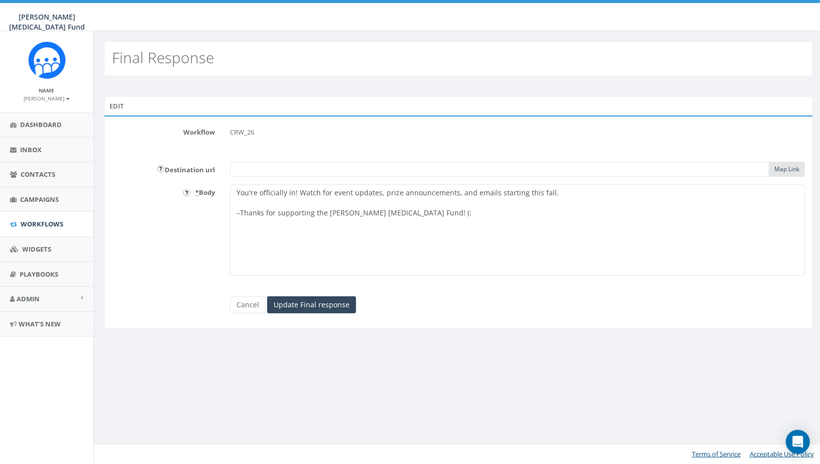
click at [241, 212] on textarea "You're officially in! Watch for event updates, prize announcements, and emails …" at bounding box center [517, 229] width 575 height 91
click at [329, 191] on textarea "You're officially in! Watch for event updates, prize announcements, and emails …" at bounding box center [517, 229] width 575 height 91
type textarea "You're officially in! Watch for event updates, prize announcements, and emails …"
click at [307, 308] on input "Update Final response" at bounding box center [311, 304] width 89 height 17
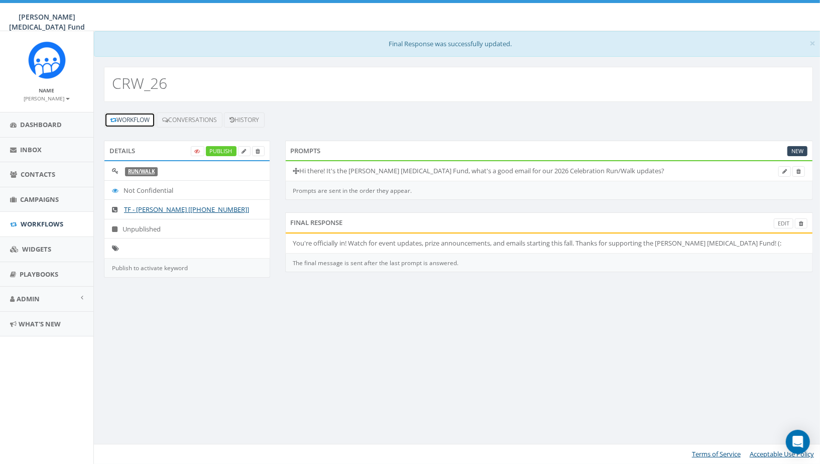
click at [134, 121] on link "Workflow" at bounding box center [129, 119] width 51 height 15
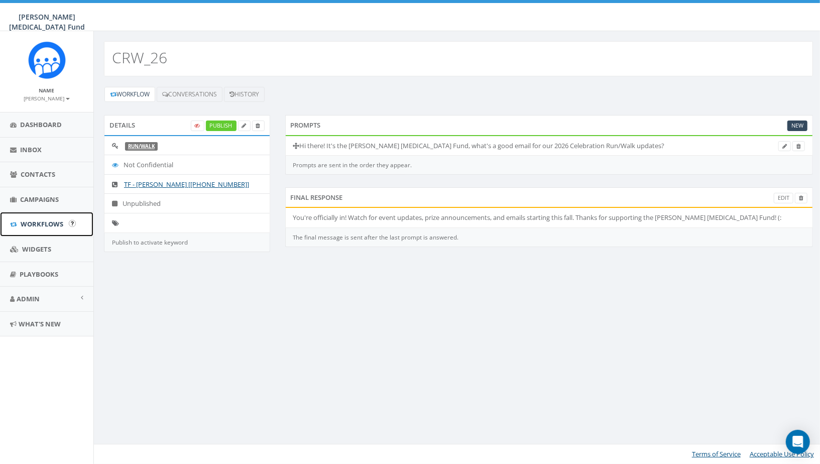
click at [49, 227] on link "Workflows" at bounding box center [46, 224] width 93 height 25
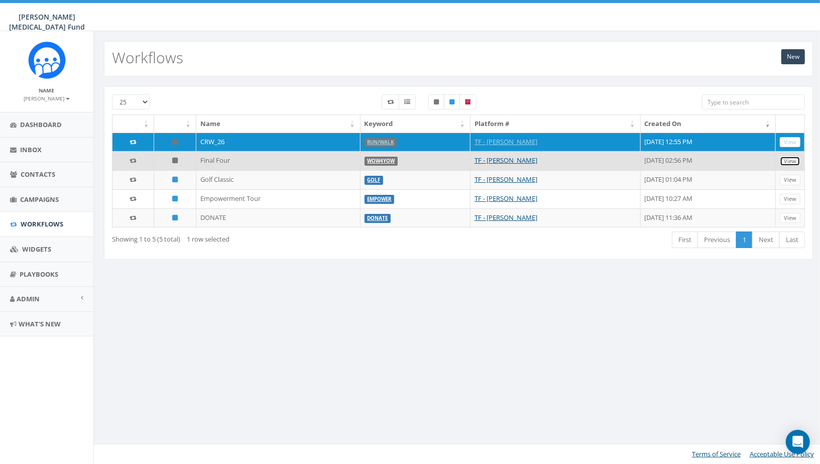
click at [797, 158] on link "View" at bounding box center [790, 161] width 21 height 11
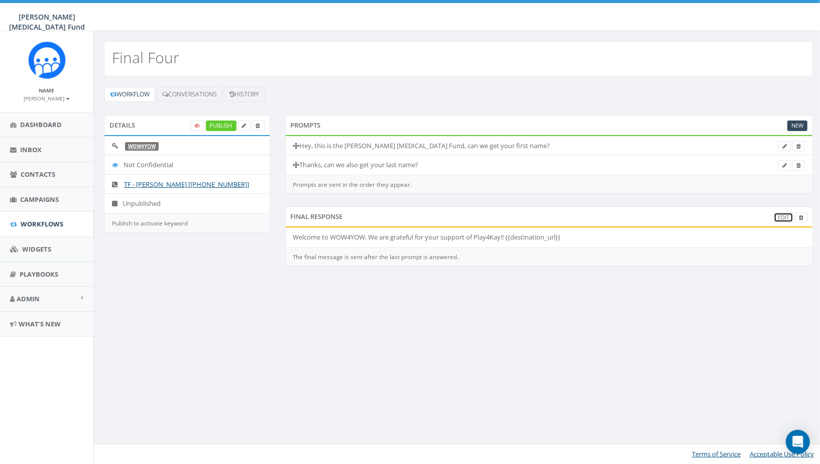
click at [781, 218] on link "Edit" at bounding box center [784, 217] width 20 height 11
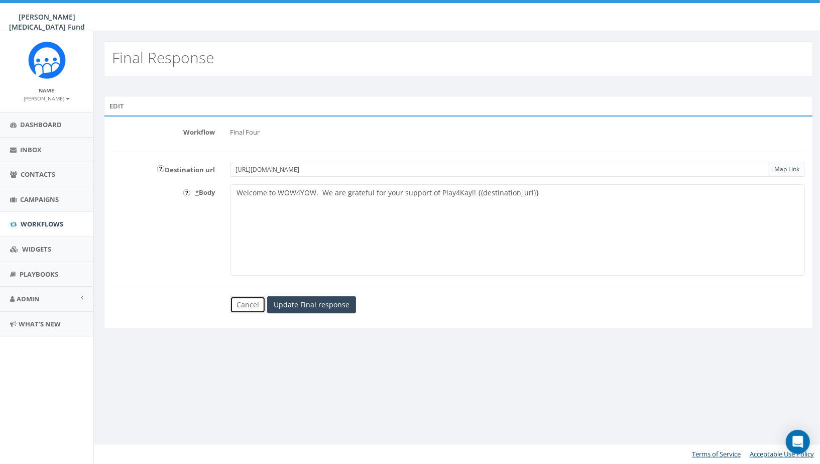
click at [257, 305] on link "Cancel" at bounding box center [248, 304] width 36 height 17
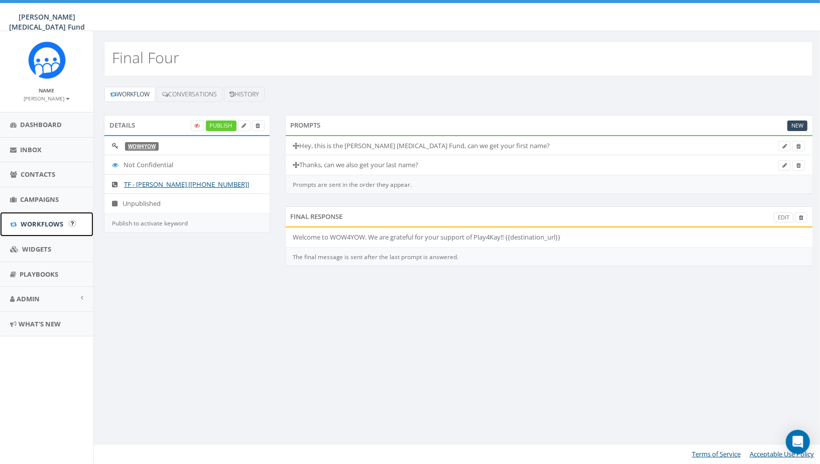
click at [45, 229] on link "Workflows" at bounding box center [46, 224] width 93 height 25
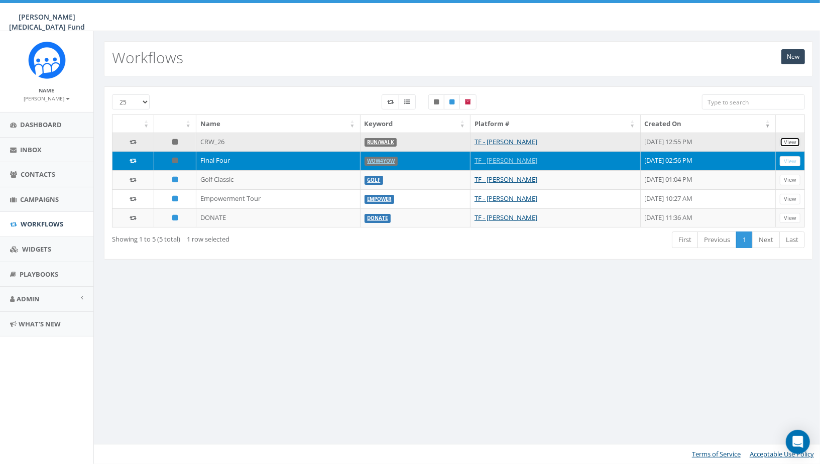
click at [786, 145] on link "View" at bounding box center [790, 142] width 21 height 11
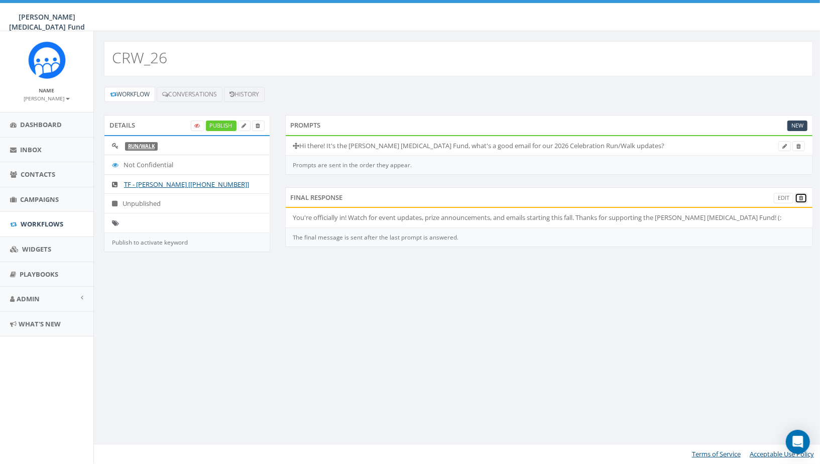
click at [803, 197] on icon at bounding box center [801, 198] width 5 height 6
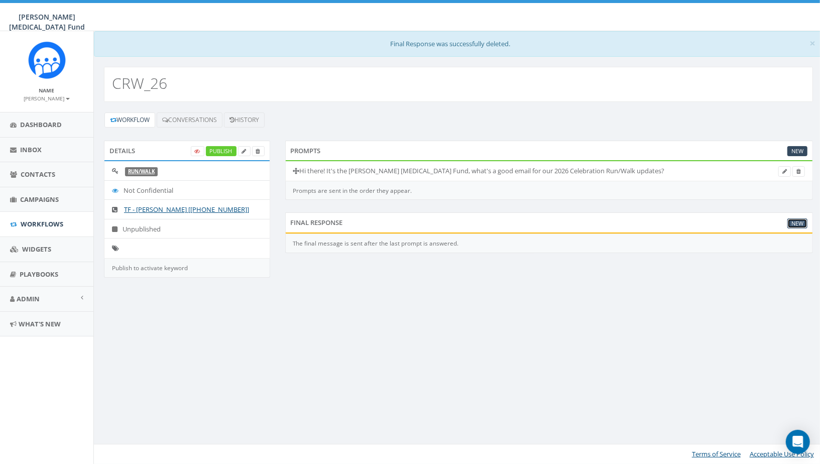
click at [796, 221] on link "New" at bounding box center [797, 223] width 20 height 11
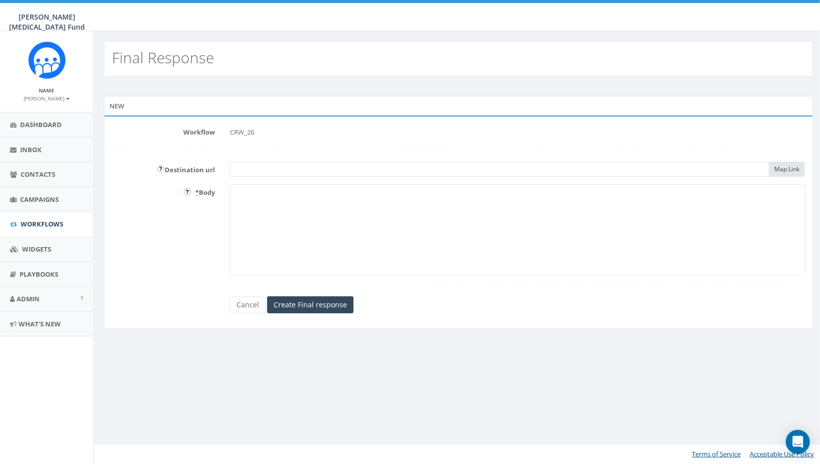
click at [479, 163] on input "text" at bounding box center [499, 169] width 539 height 15
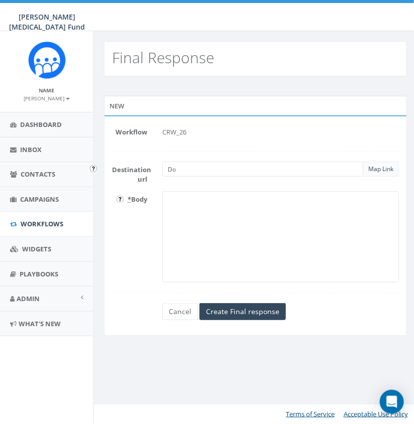
type input "D"
click at [231, 214] on textarea "* Body" at bounding box center [280, 236] width 236 height 91
drag, startPoint x: 333, startPoint y: 204, endPoint x: 231, endPoint y: 198, distance: 102.6
click at [231, 198] on textarea "You're officially in! Stay tuned this fall for" at bounding box center [280, 236] width 236 height 91
click at [283, 199] on textarea "You're officially in! Be on the watch for event updates, prizes and more!" at bounding box center [280, 236] width 236 height 91
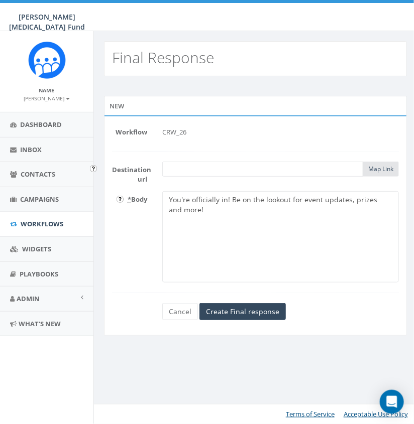
click at [259, 206] on textarea "You're officially in! Be on the lookout for event updates, prizes and more!" at bounding box center [280, 236] width 236 height 91
click at [206, 212] on textarea "You're officially in! Be on the lookout for event updates, prizes and more! Tha…" at bounding box center [280, 236] width 236 height 91
click at [229, 201] on textarea "You're officially in! Be on the lookout for event updates, prizes and more Than…" at bounding box center [280, 236] width 236 height 91
click at [361, 222] on textarea "You're officially in, be on the lookout for event updates, prizes and more! Tha…" at bounding box center [280, 236] width 236 height 91
click at [360, 225] on textarea "You're officially in, be on the lookout for event updates, prizes and more! Tha…" at bounding box center [280, 236] width 236 height 91
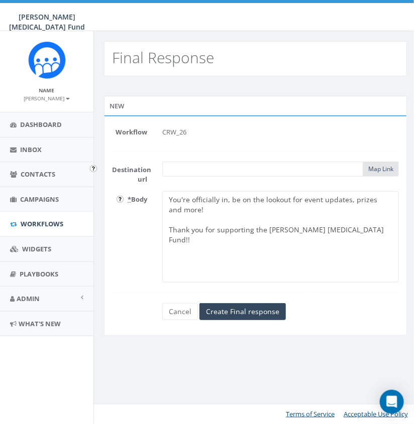
type textarea "You're officially in, be on the lookout for event updates, prizes and more! Tha…"
click at [264, 169] on input "text" at bounding box center [262, 169] width 201 height 15
click at [347, 233] on textarea "You're officially in, be on the lookout for event updates, prizes and more! Tha…" at bounding box center [280, 236] width 236 height 91
click at [255, 314] on input "Create Final response" at bounding box center [242, 311] width 86 height 17
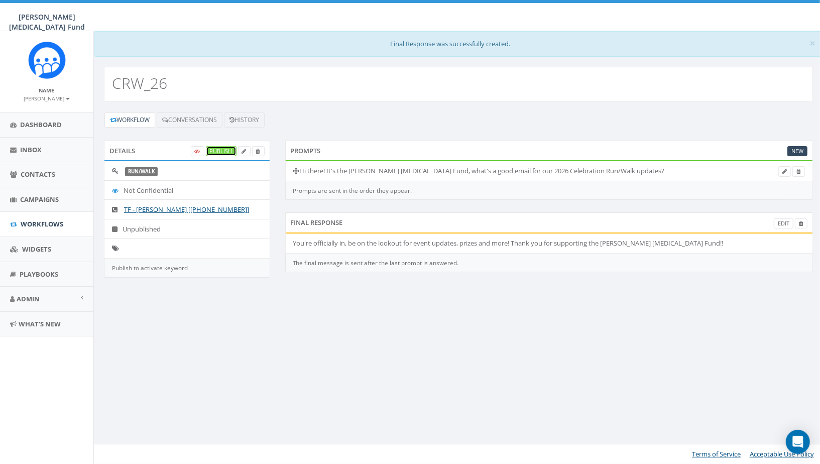
click at [220, 148] on link "Publish" at bounding box center [221, 151] width 31 height 11
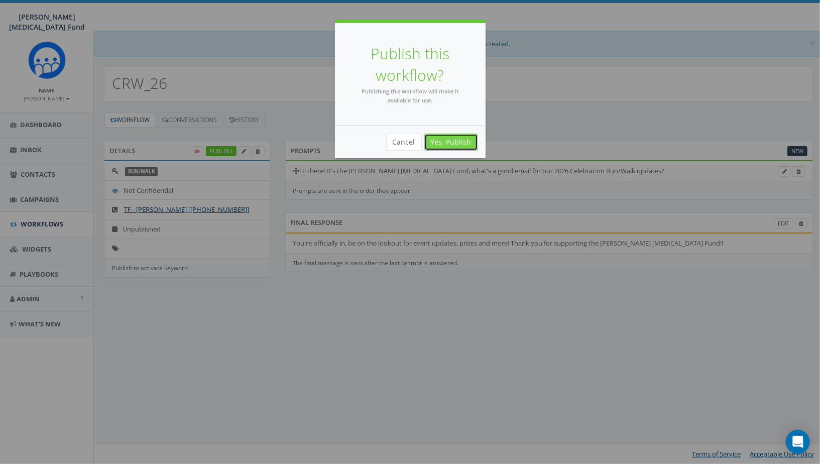
click at [413, 146] on link "Yes, Publish" at bounding box center [451, 142] width 54 height 17
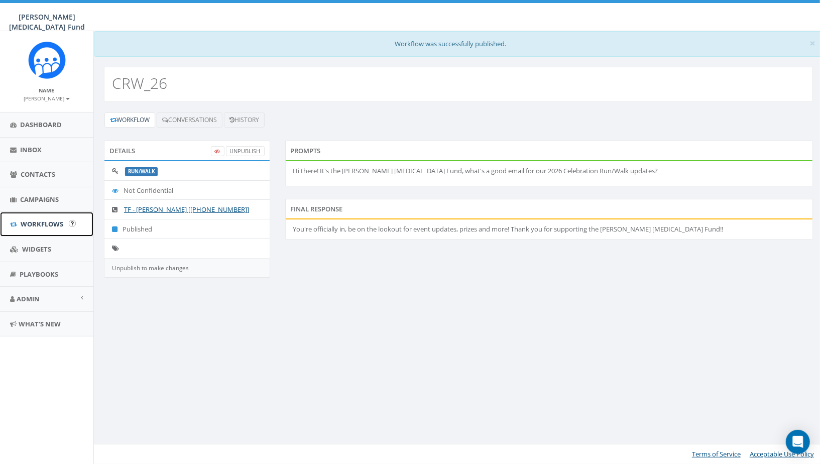
click at [58, 219] on span "Workflows" at bounding box center [42, 223] width 43 height 9
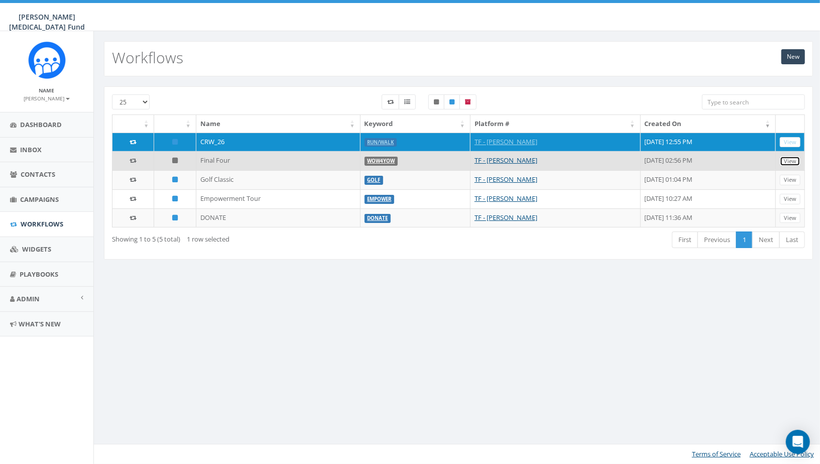
click at [797, 160] on link "View" at bounding box center [790, 161] width 21 height 11
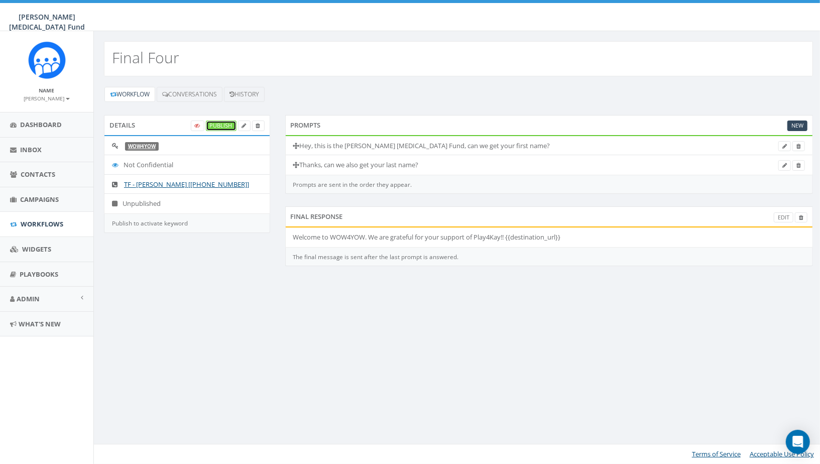
click at [220, 124] on link "Publish" at bounding box center [221, 125] width 31 height 11
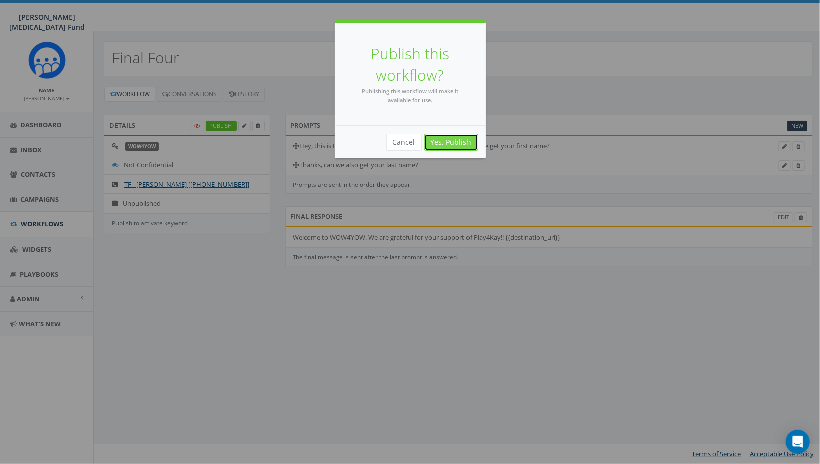
click at [462, 142] on link "Yes, Publish" at bounding box center [451, 142] width 54 height 17
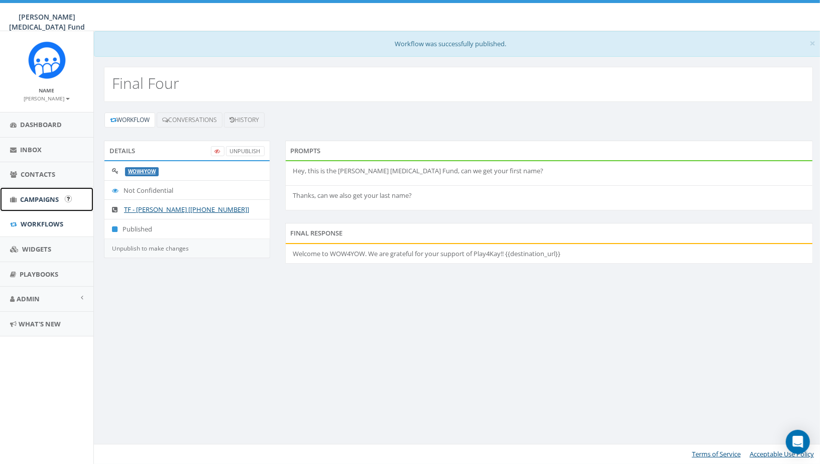
click at [42, 207] on link "Campaigns" at bounding box center [46, 199] width 93 height 25
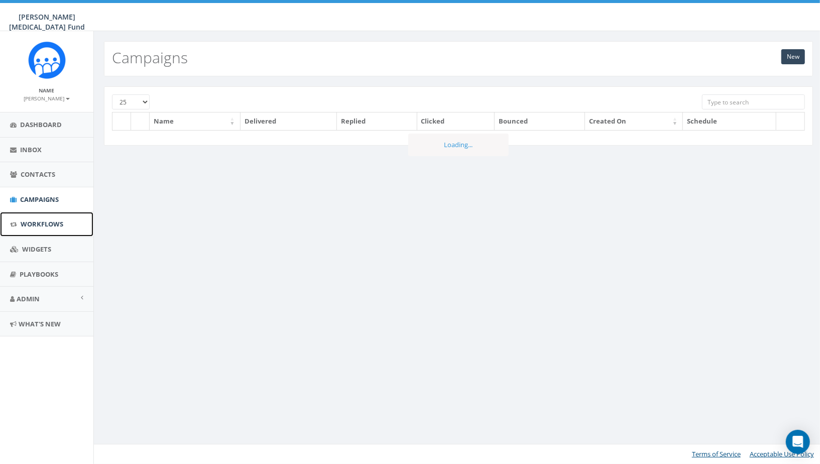
click at [42, 219] on span "Workflows" at bounding box center [42, 223] width 43 height 9
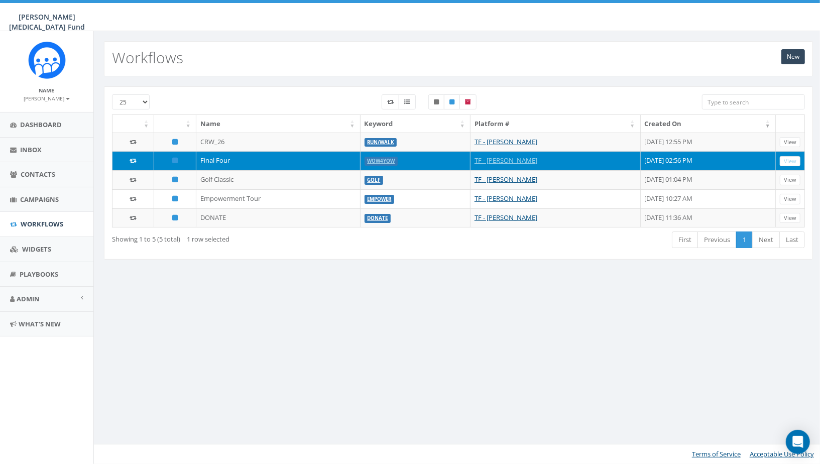
click at [478, 310] on div "New Workflows 25 50 100 Name Keyword Platform # Created On CRW_26 RUN/WALK TF -…" at bounding box center [457, 247] width 729 height 433
